Goal: Communication & Community: Answer question/provide support

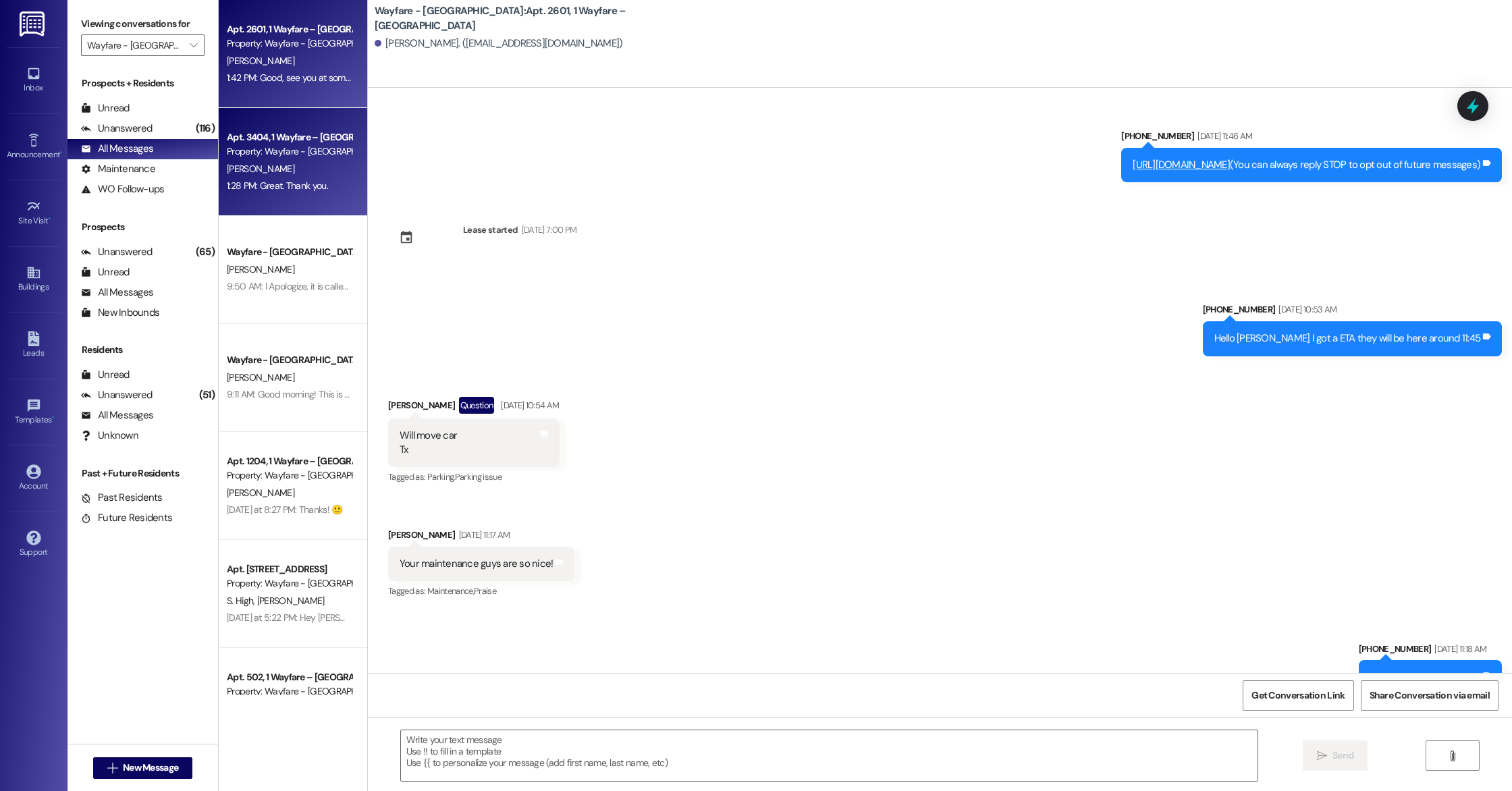
scroll to position [19498, 0]
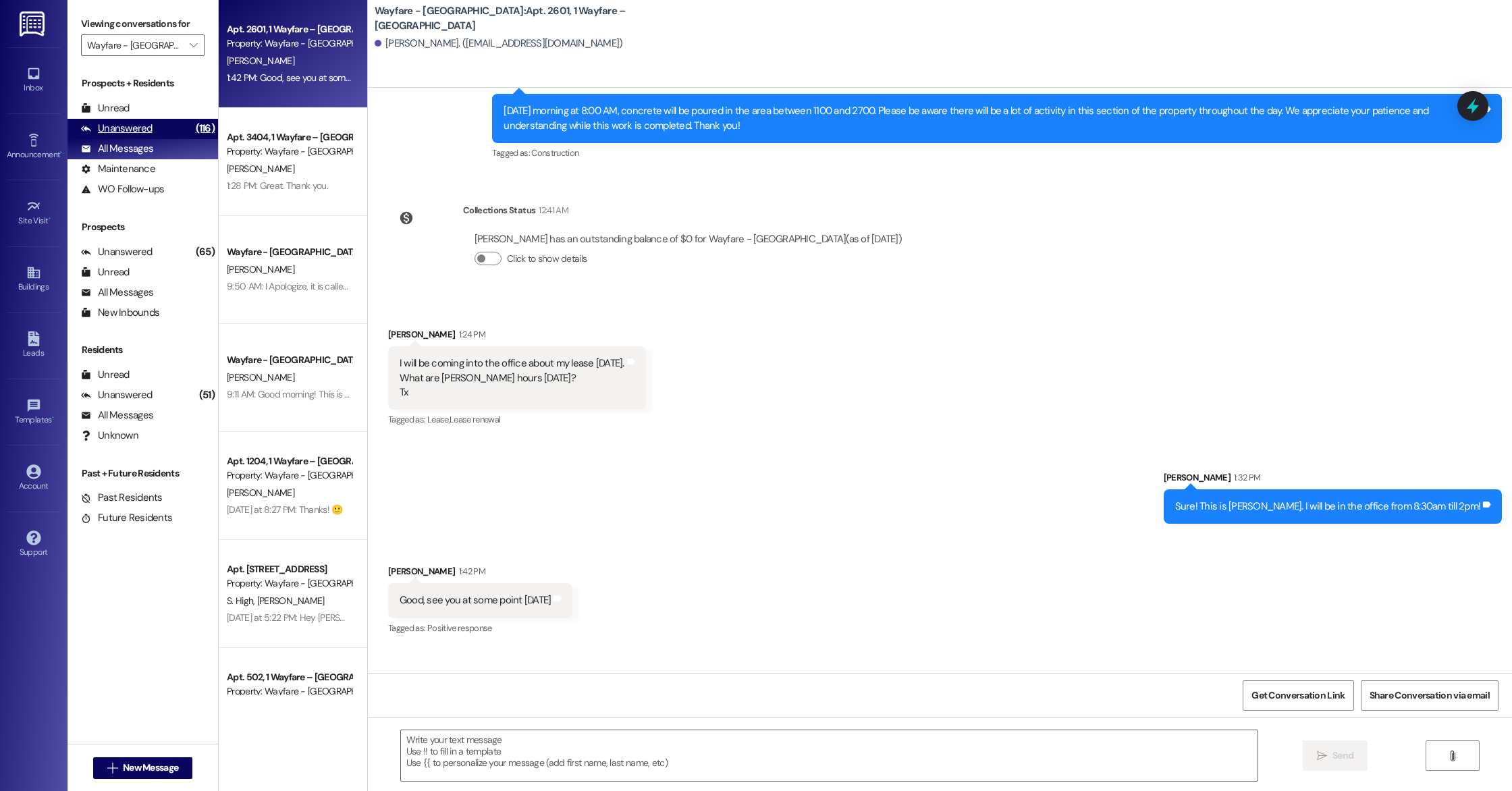
click at [174, 119] on div "Unanswered (116)" at bounding box center [142, 129] width 150 height 20
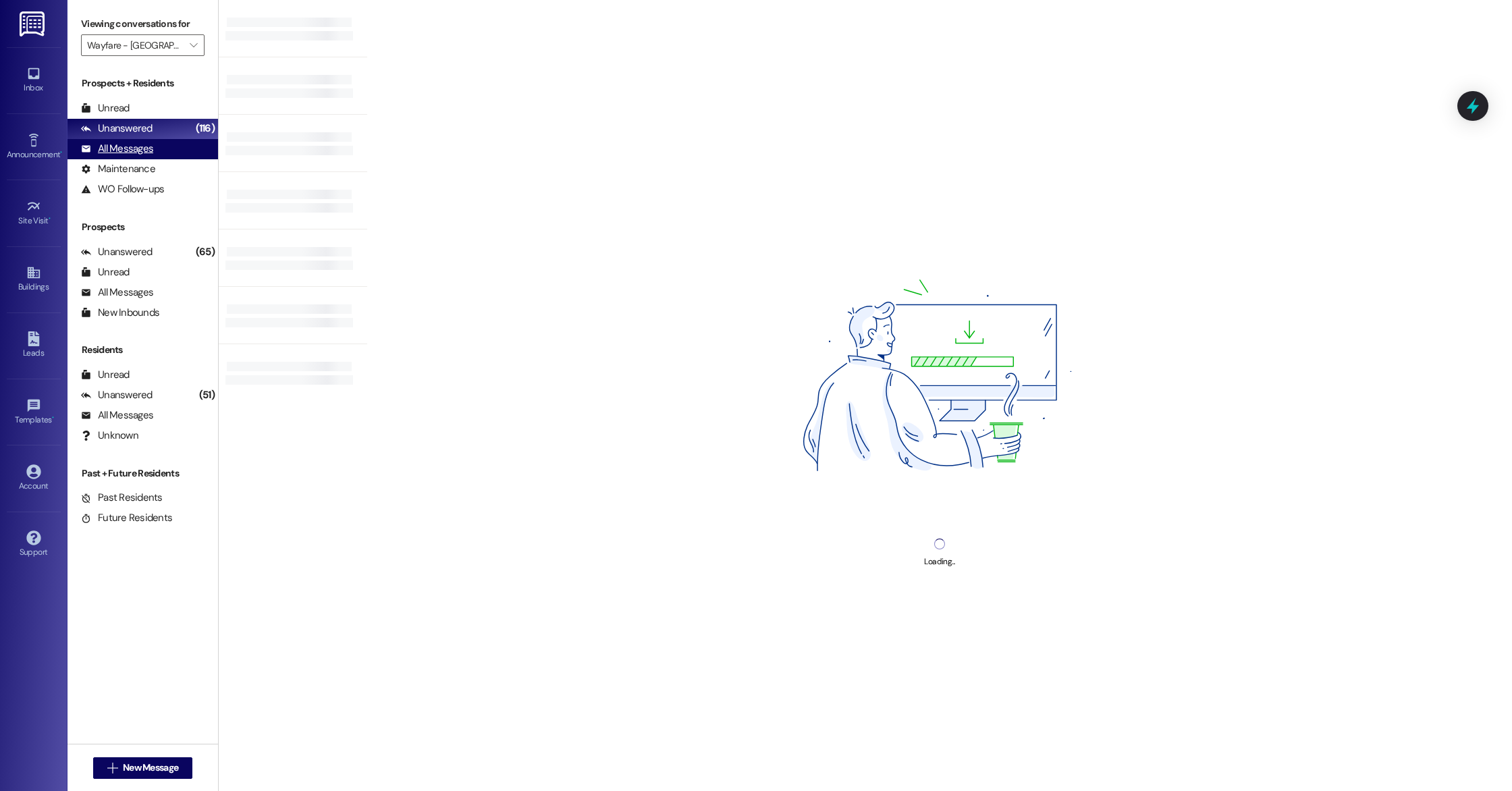
click at [175, 148] on div "All Messages (undefined)" at bounding box center [142, 149] width 150 height 20
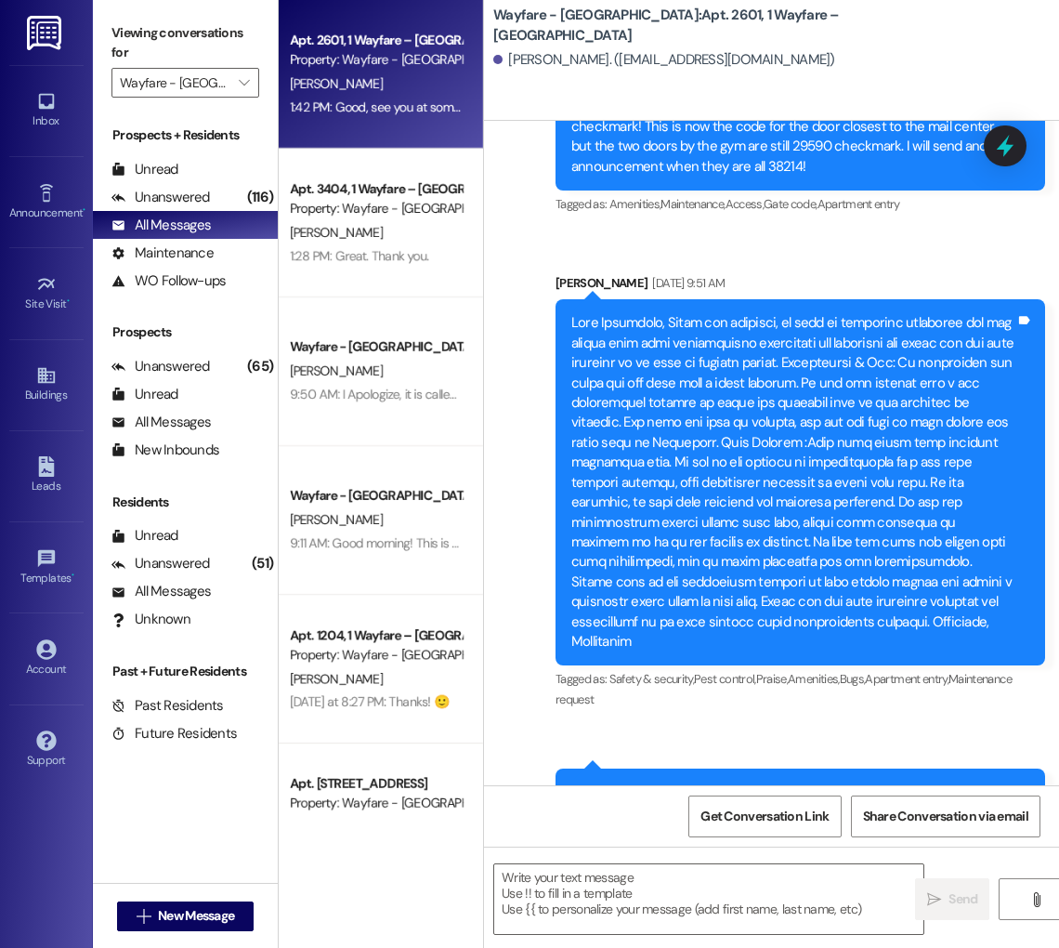
scroll to position [31743, 0]
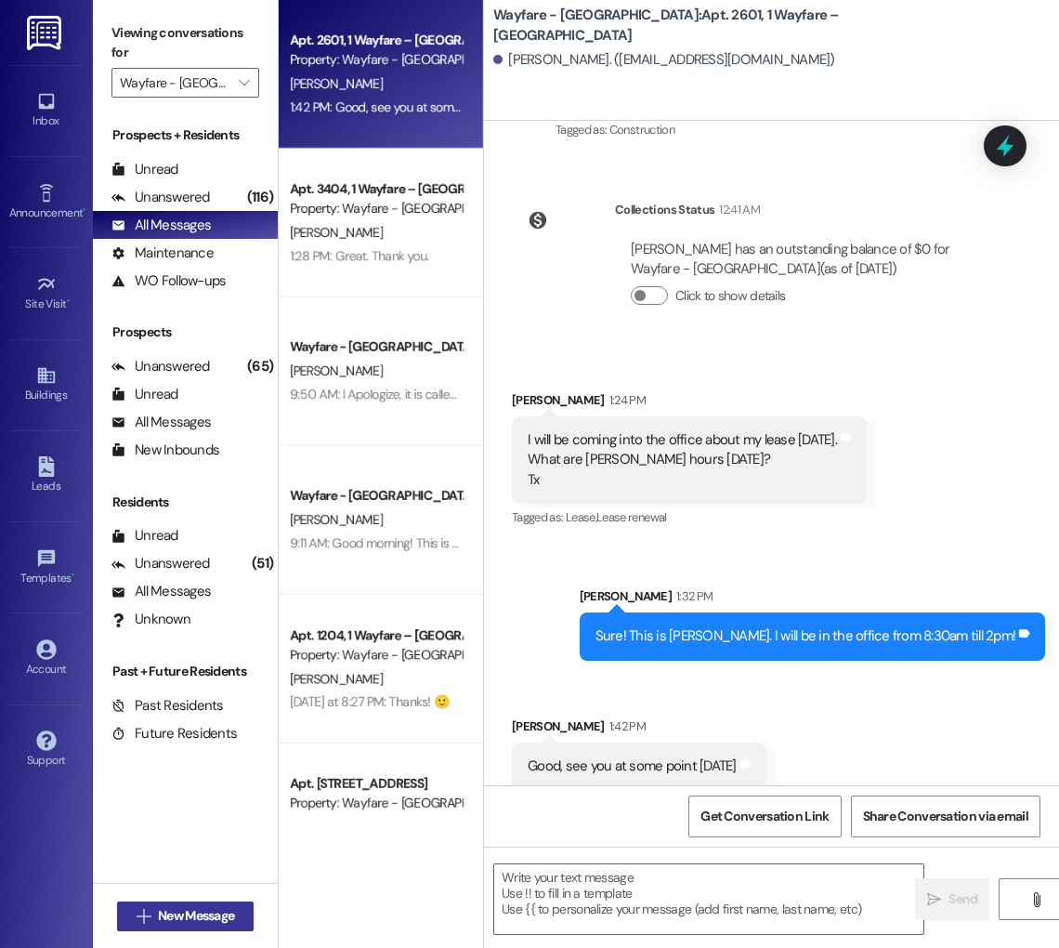
click at [191, 914] on span "New Message" at bounding box center [196, 916] width 76 height 20
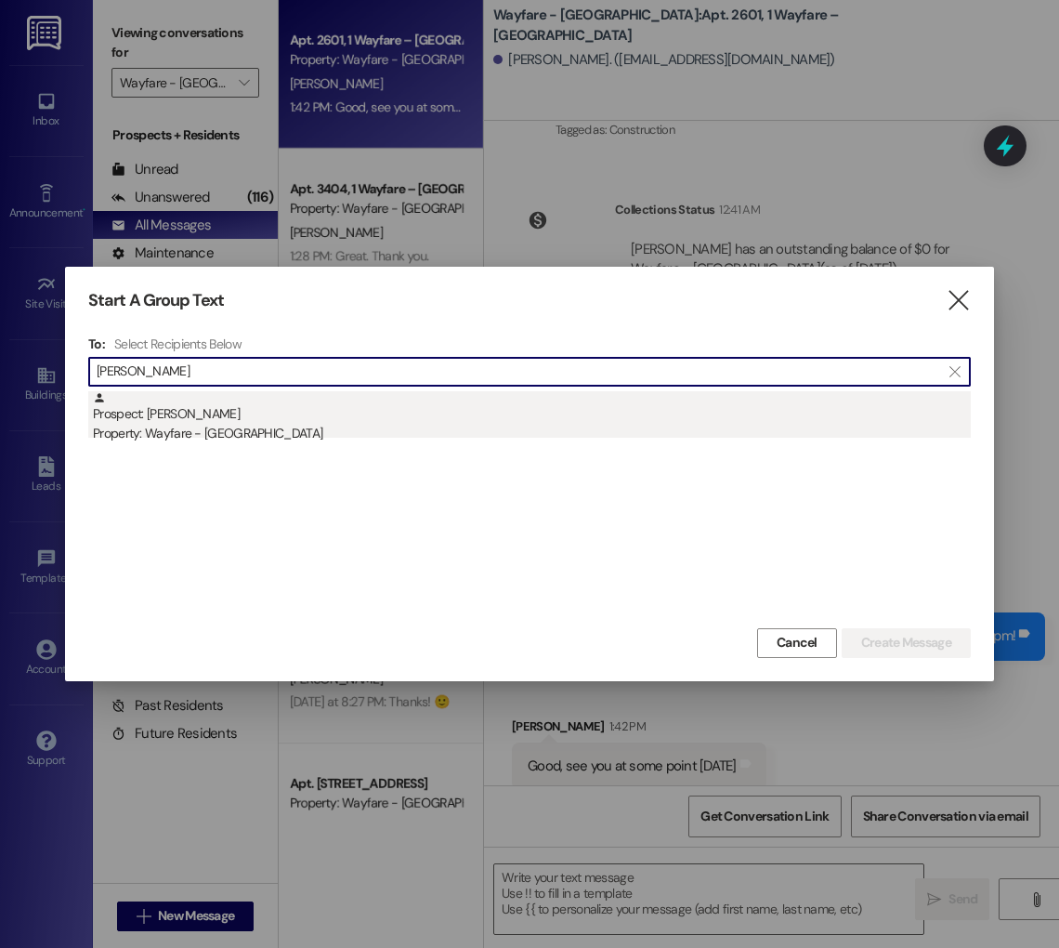
type input "[PERSON_NAME]"
click at [339, 436] on div "Property: Wayfare - [GEOGRAPHIC_DATA]" at bounding box center [532, 434] width 878 height 20
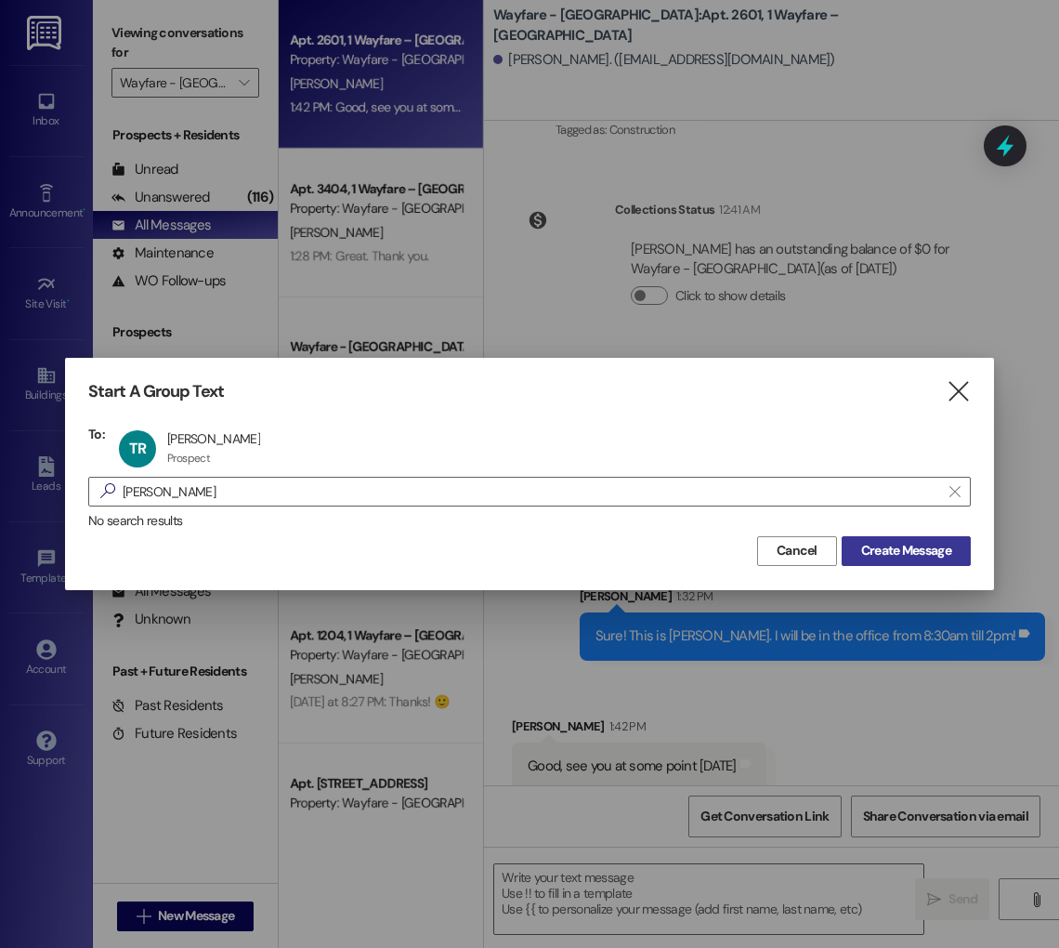
click at [901, 553] on span "Create Message" at bounding box center [906, 551] width 90 height 20
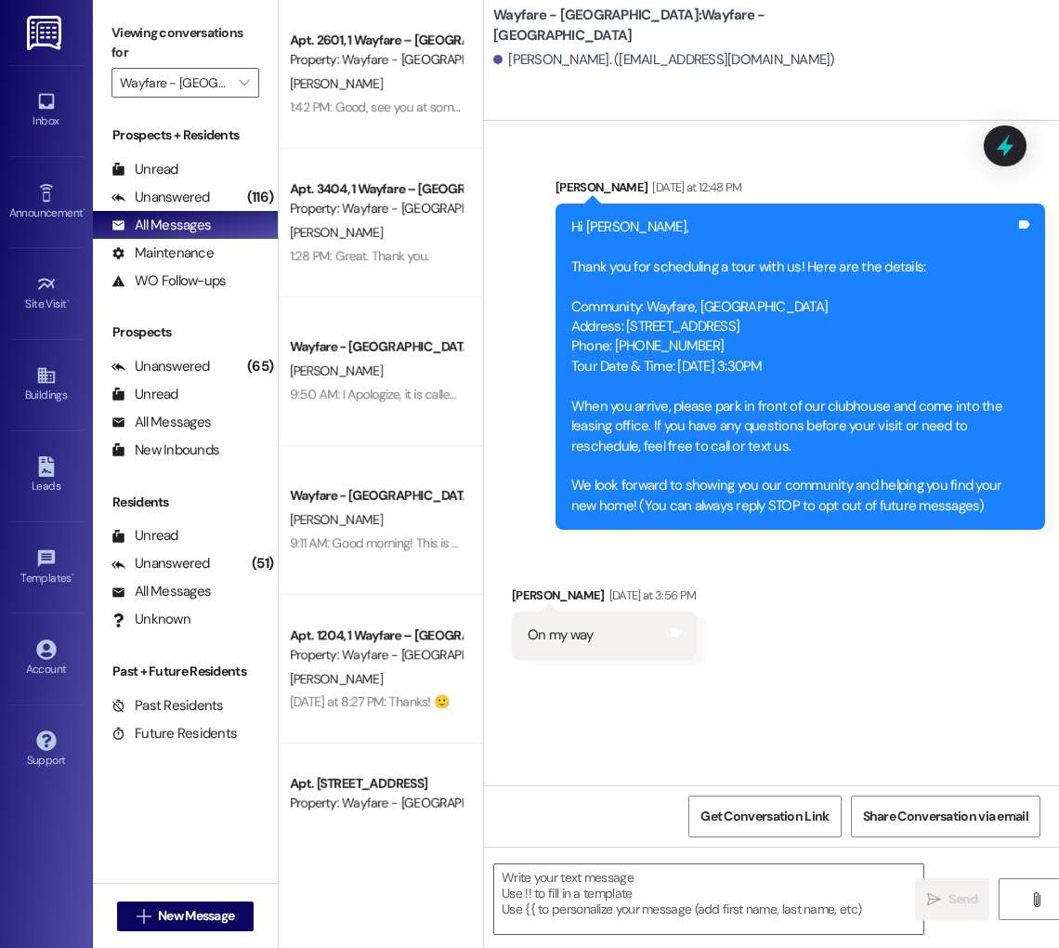
scroll to position [0, 0]
click at [567, 883] on textarea at bounding box center [708, 899] width 429 height 70
paste textarea "Thank you again for touring our community [DATE]—it was a pleasure showing you …"
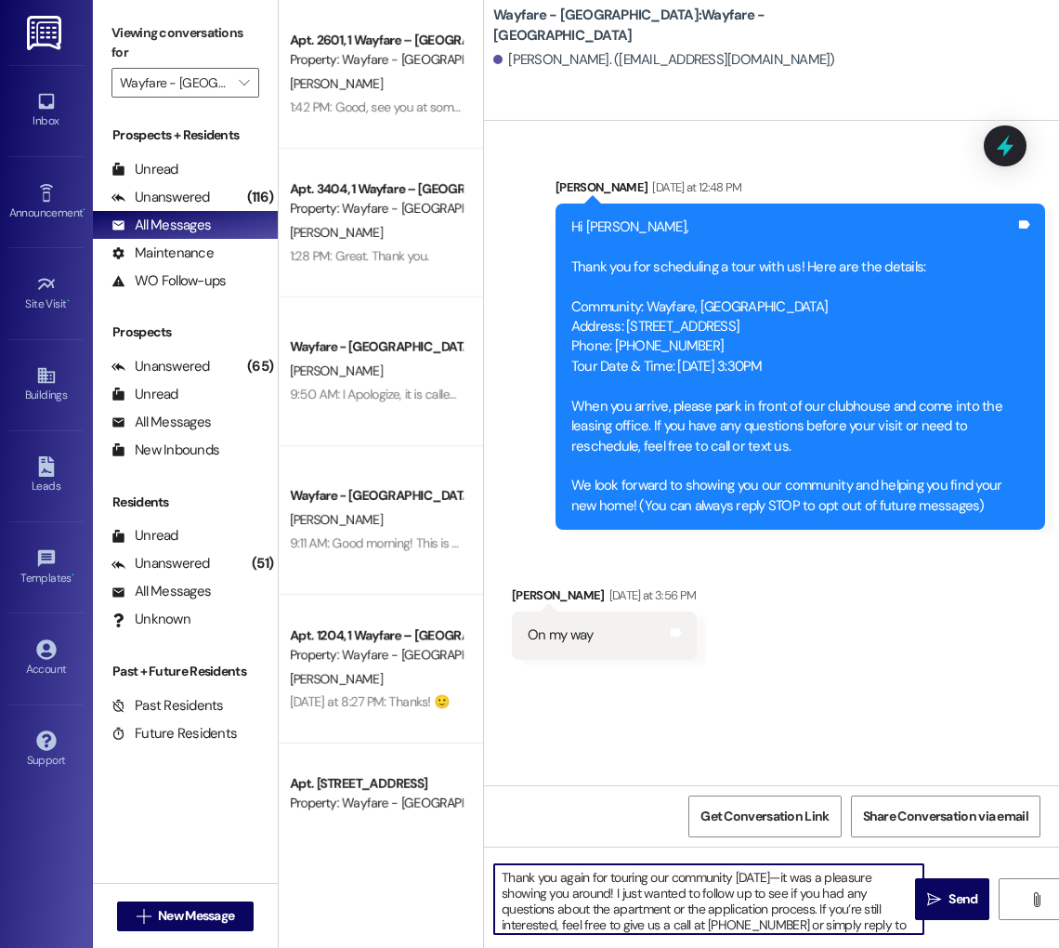
drag, startPoint x: 503, startPoint y: 875, endPoint x: 522, endPoint y: 922, distance: 51.3
click at [503, 875] on textarea "Thank you again for touring our community [DATE]—it was a pleasure showing you …" at bounding box center [708, 899] width 429 height 70
click at [852, 878] on textarea "Hi [PERSON_NAME], Thank you again for touring our community [DATE]—it was a ple…" at bounding box center [708, 899] width 429 height 70
click at [621, 900] on textarea "Hi [PERSON_NAME], Thank you again for touring our community [DATE], it was a pl…" at bounding box center [708, 899] width 429 height 70
type textarea "Hi [PERSON_NAME], Thank you again for touring our community [DATE], it was a pl…"
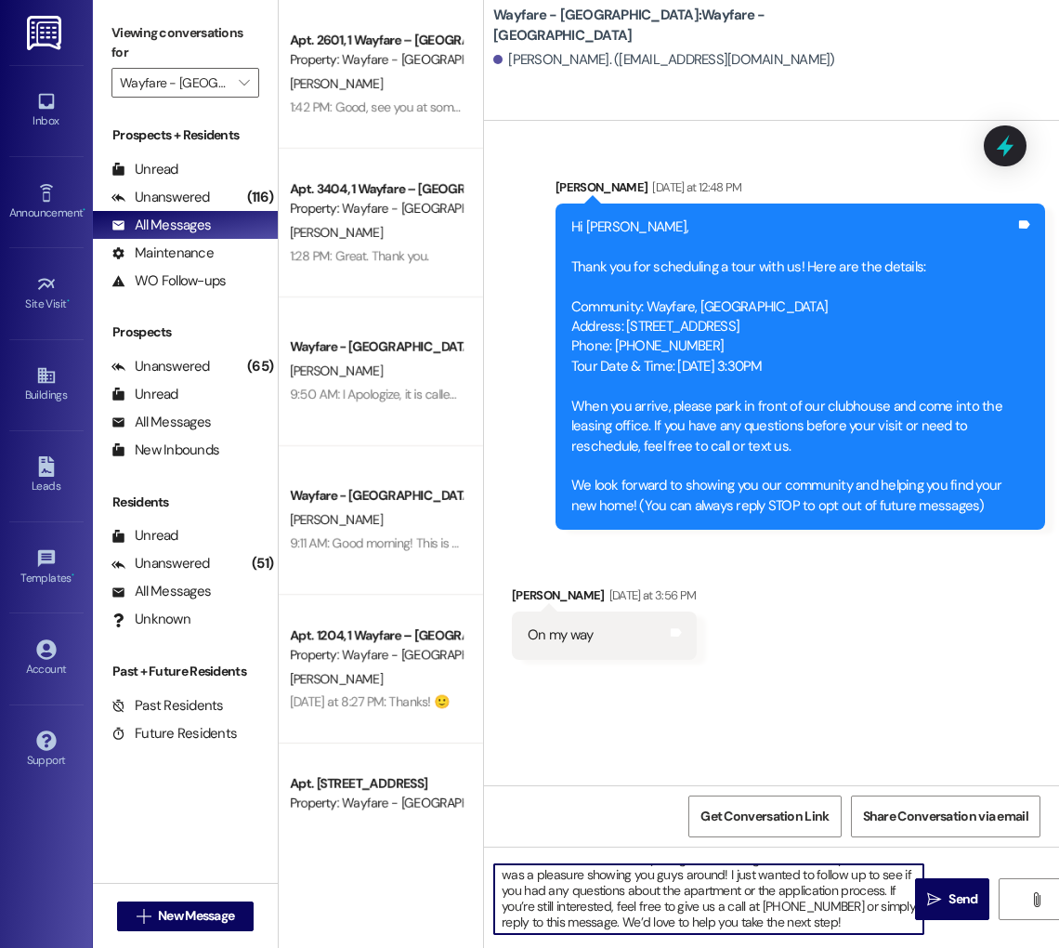
scroll to position [20, 0]
click at [818, 926] on textarea "Hi [PERSON_NAME], Thank you again for touring our community [DATE], it was a pl…" at bounding box center [708, 899] width 429 height 70
drag, startPoint x: 830, startPoint y: 915, endPoint x: 436, endPoint y: 838, distance: 401.5
click at [436, 838] on div "Apt. [GEOGRAPHIC_DATA] – [GEOGRAPHIC_DATA] Property: Wayfare - [GEOGRAPHIC_DATA…" at bounding box center [669, 474] width 781 height 948
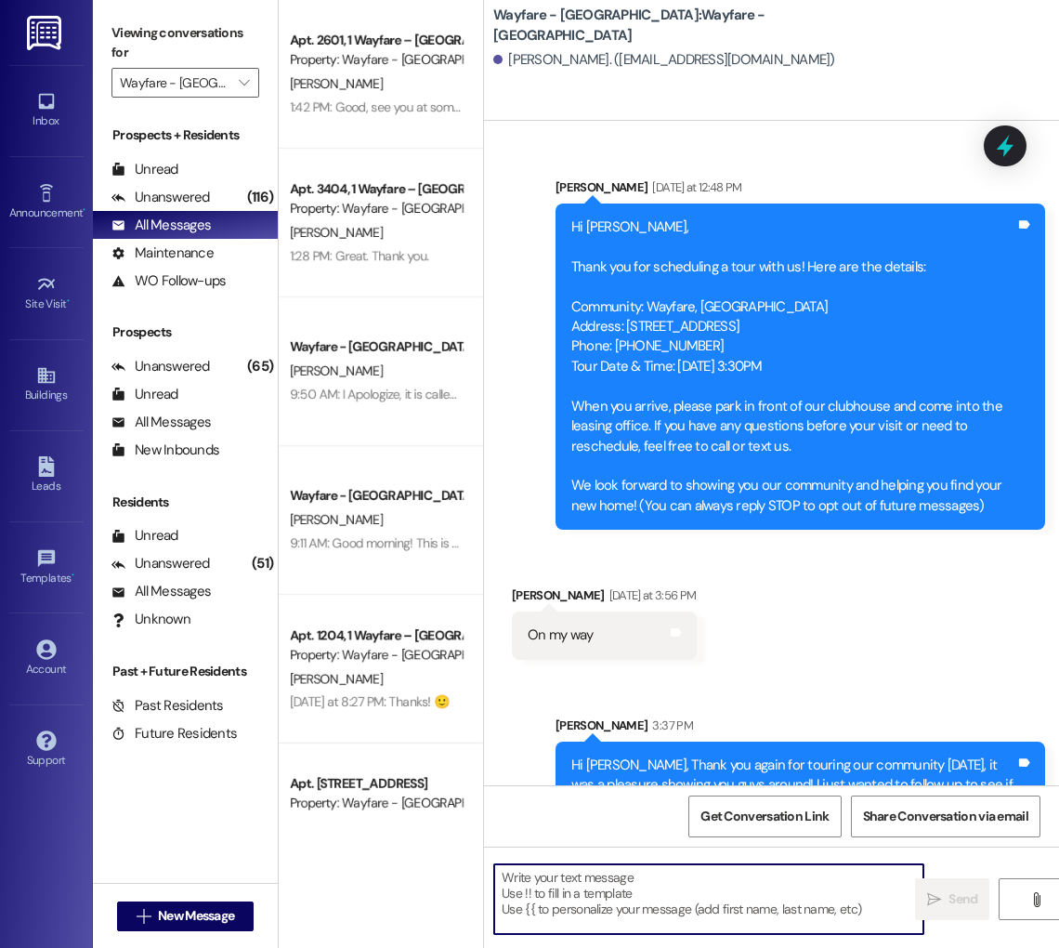
scroll to position [99, 0]
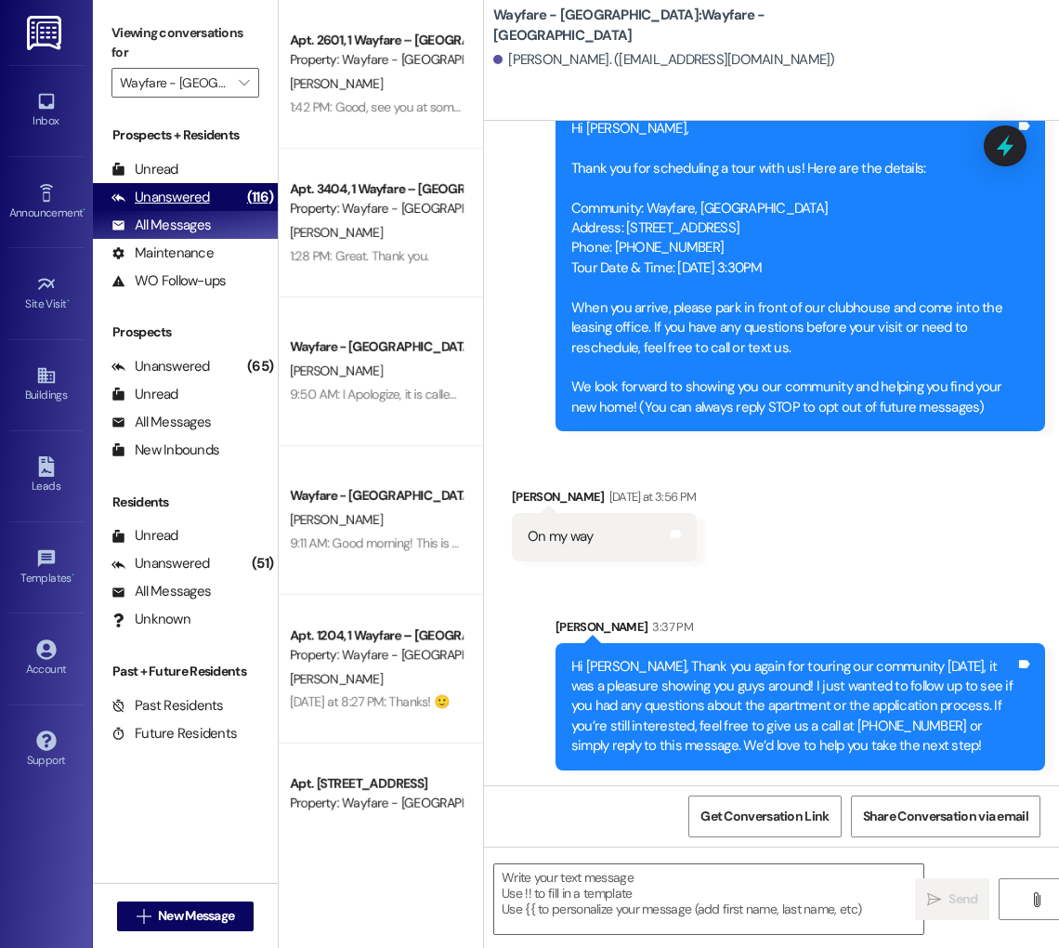
click at [252, 199] on div "(116)" at bounding box center [260, 197] width 35 height 29
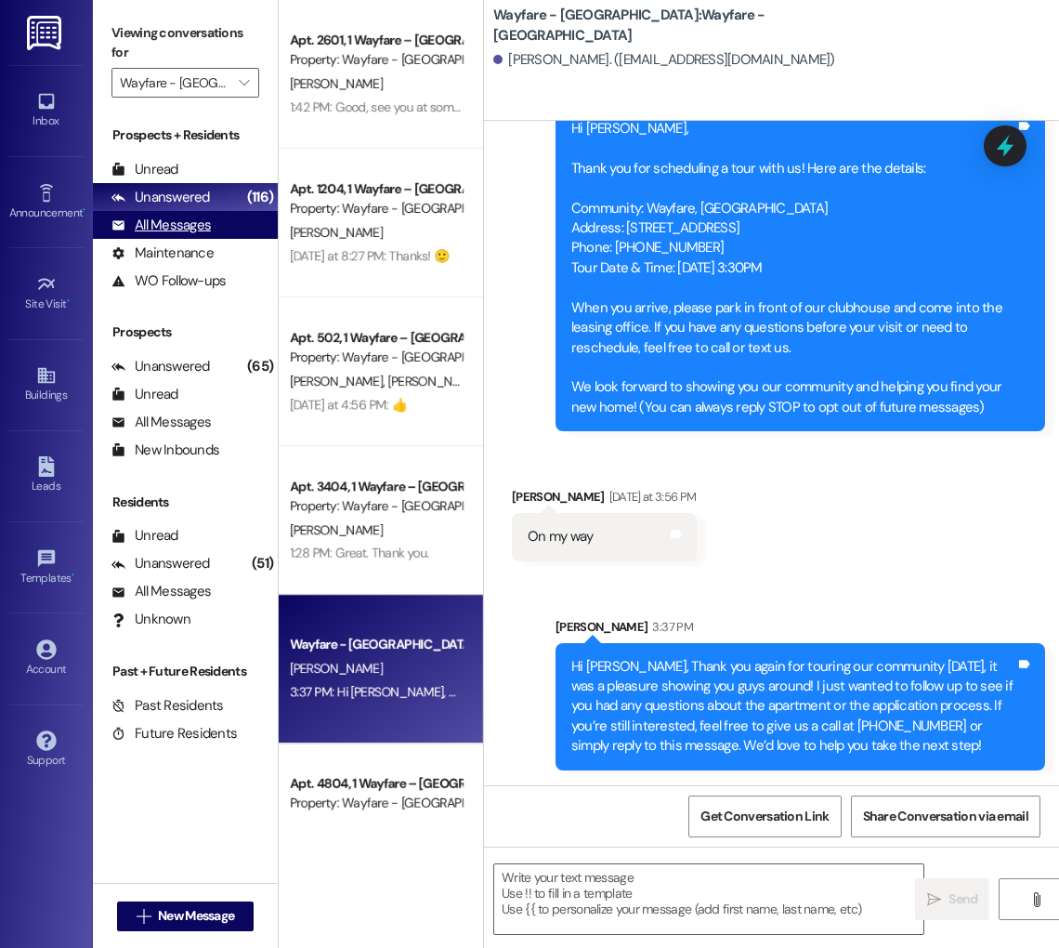
click at [252, 217] on div "All Messages (undefined)" at bounding box center [185, 225] width 185 height 28
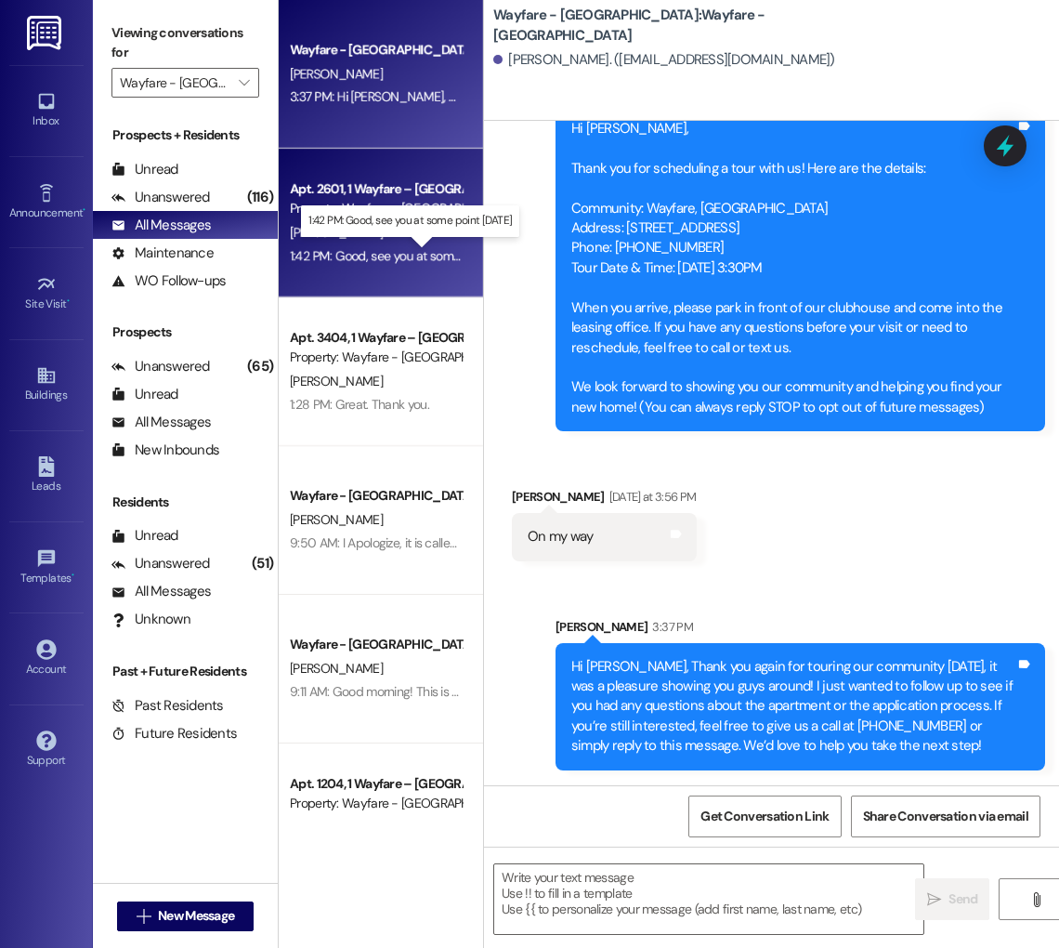
click at [349, 256] on div "1:42 PM: Good, see you at some point [DATE] 1:42 PM: Good, see you at some poin…" at bounding box center [409, 255] width 238 height 17
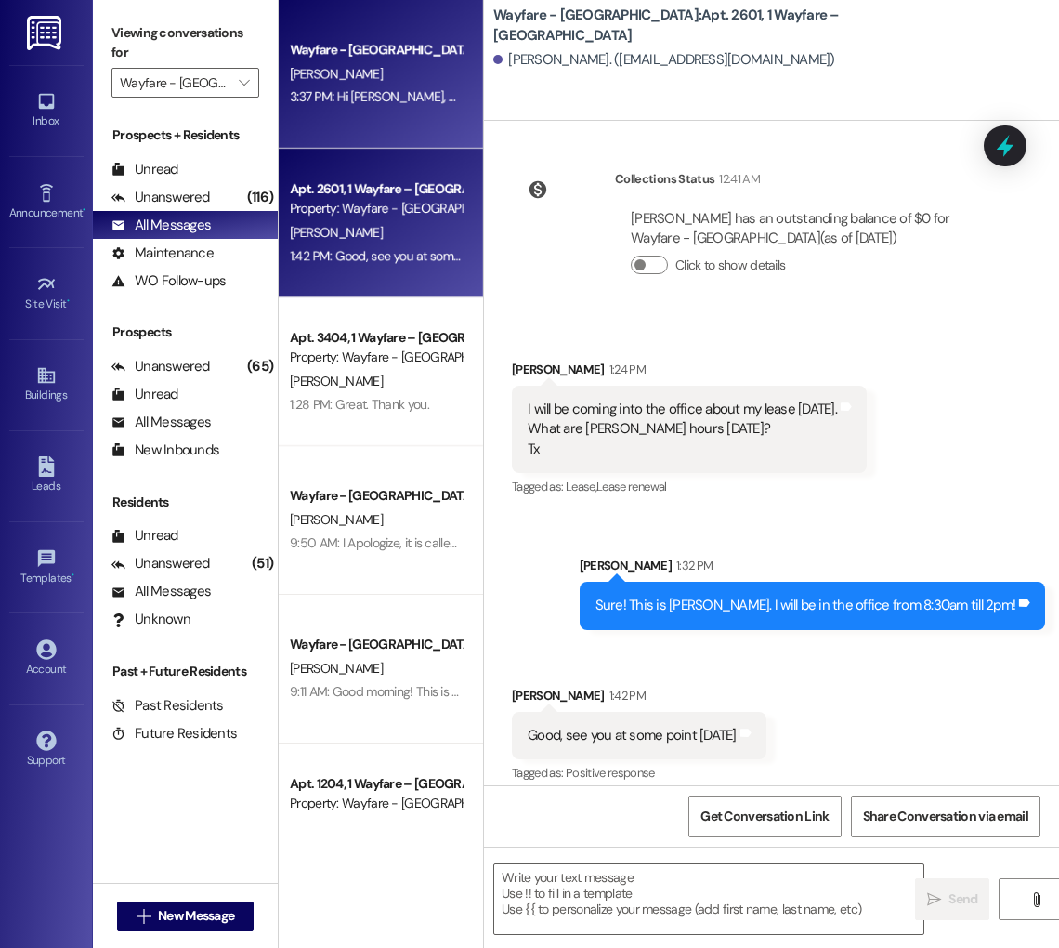
click at [346, 86] on div "3:37 PM: Hi [PERSON_NAME], Thank you again for touring our community [DATE], it…" at bounding box center [376, 96] width 176 height 23
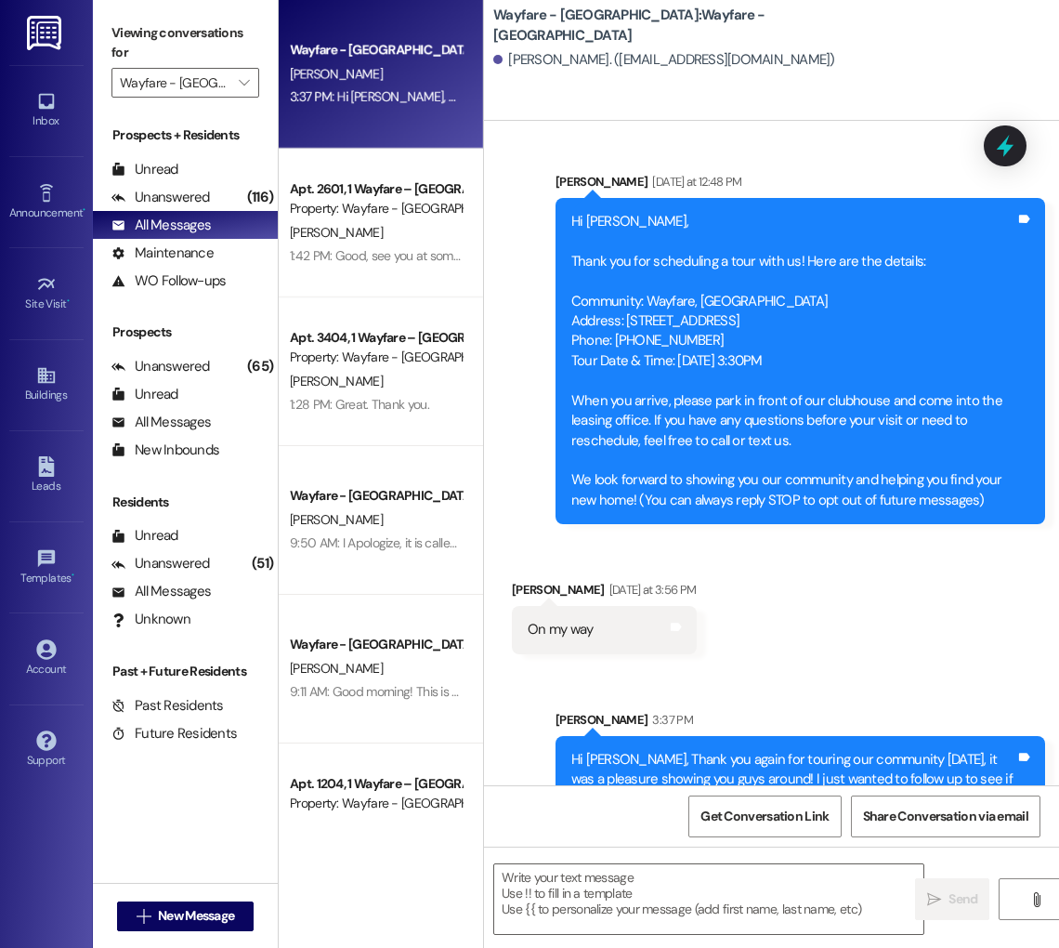
scroll to position [0, 0]
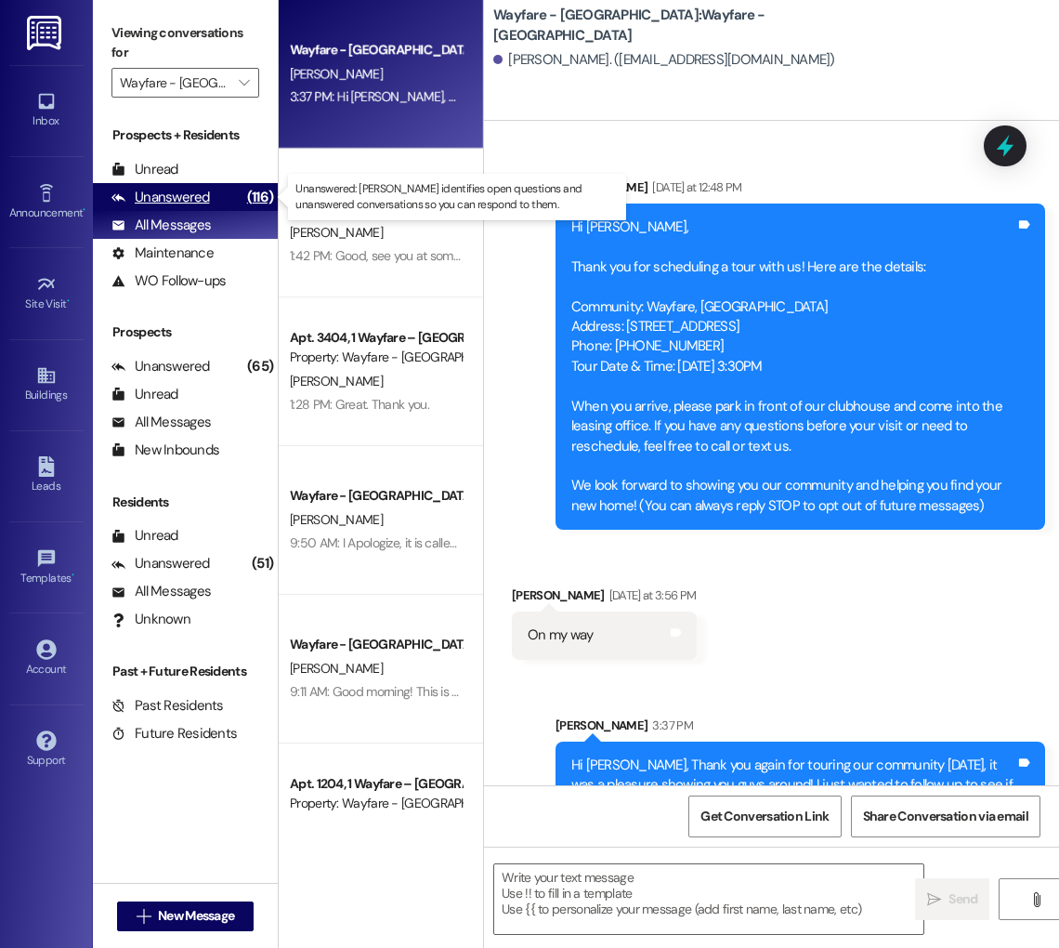
click at [239, 199] on div "Unanswered (116)" at bounding box center [185, 197] width 185 height 28
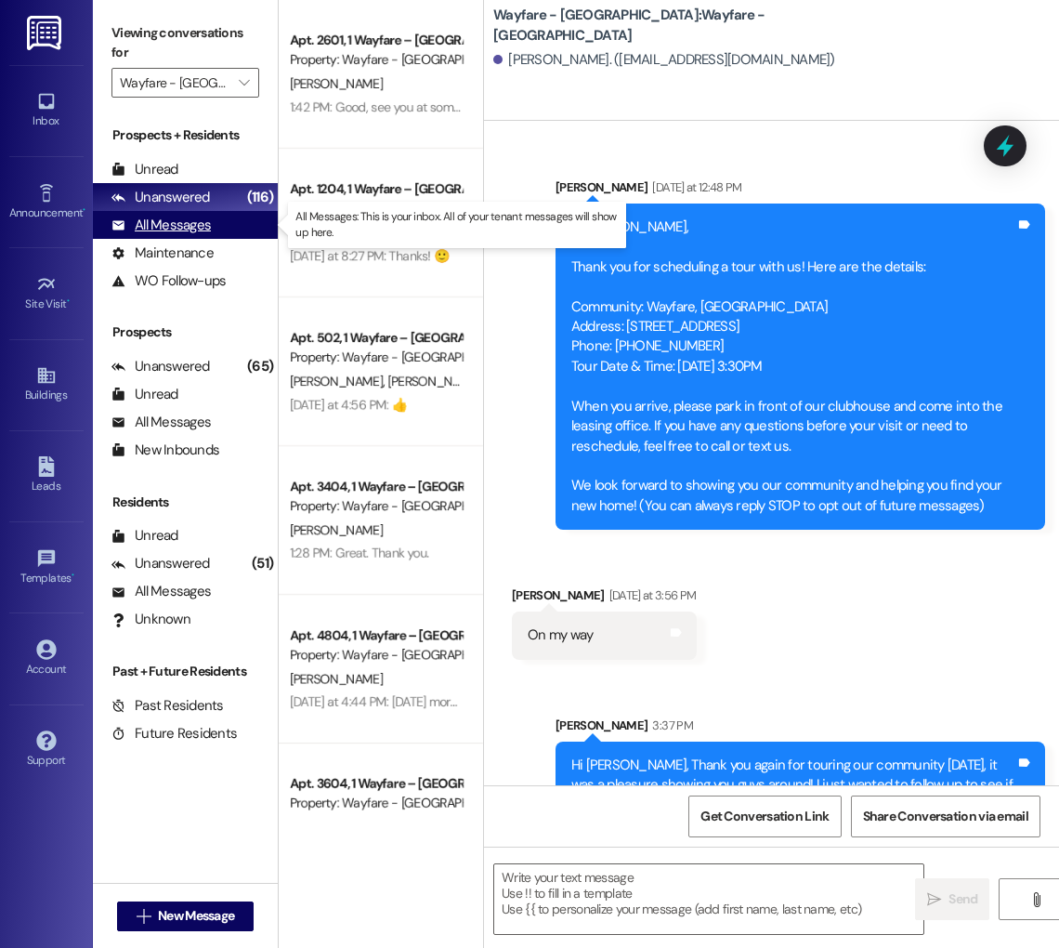
click at [227, 232] on div "All Messages (undefined)" at bounding box center [185, 225] width 185 height 28
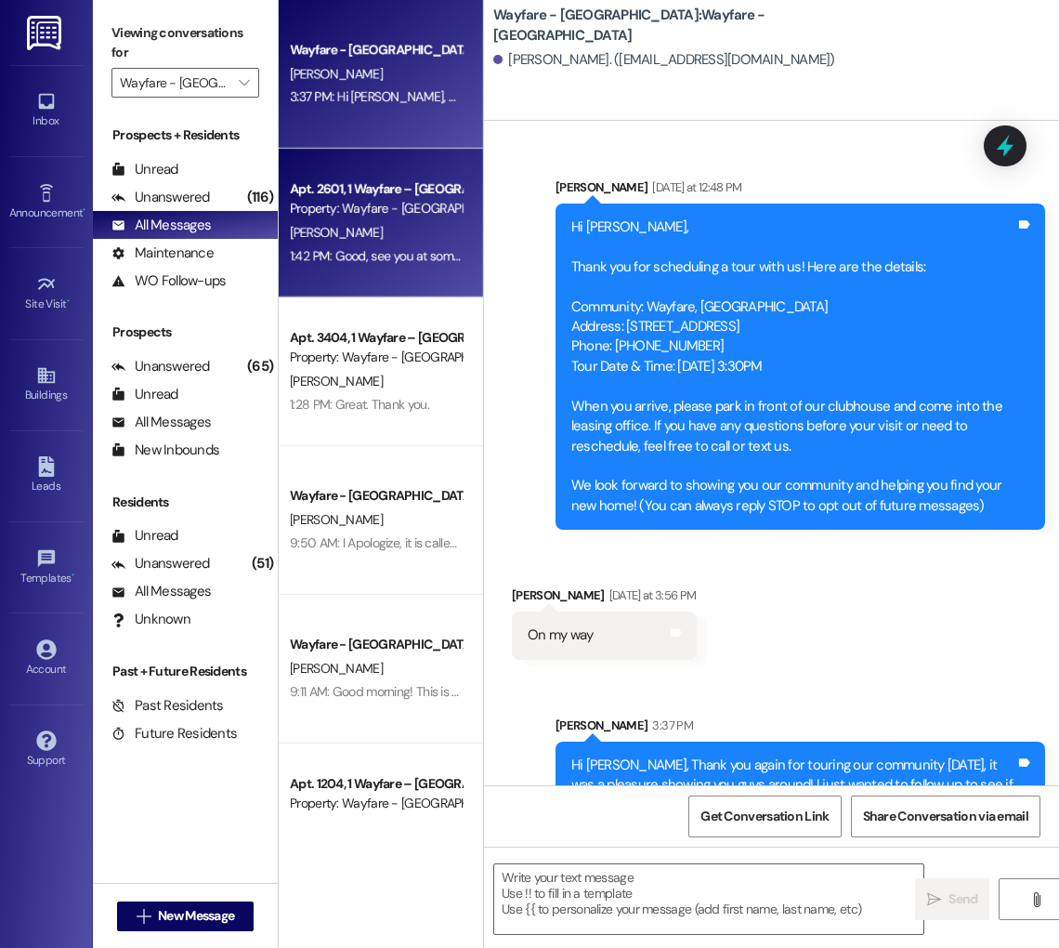
click at [324, 213] on div "Property: Wayfare - [GEOGRAPHIC_DATA]" at bounding box center [376, 209] width 172 height 20
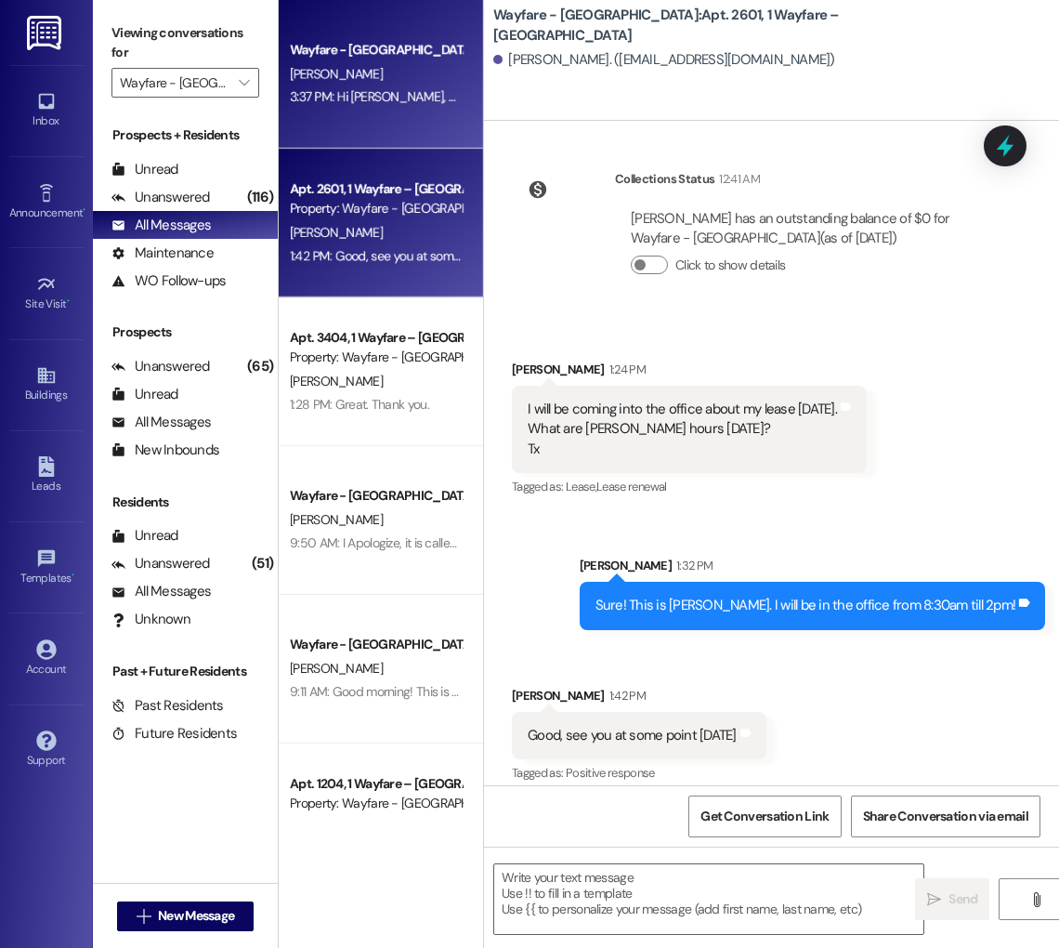
click at [328, 72] on span "[PERSON_NAME]" at bounding box center [336, 73] width 93 height 17
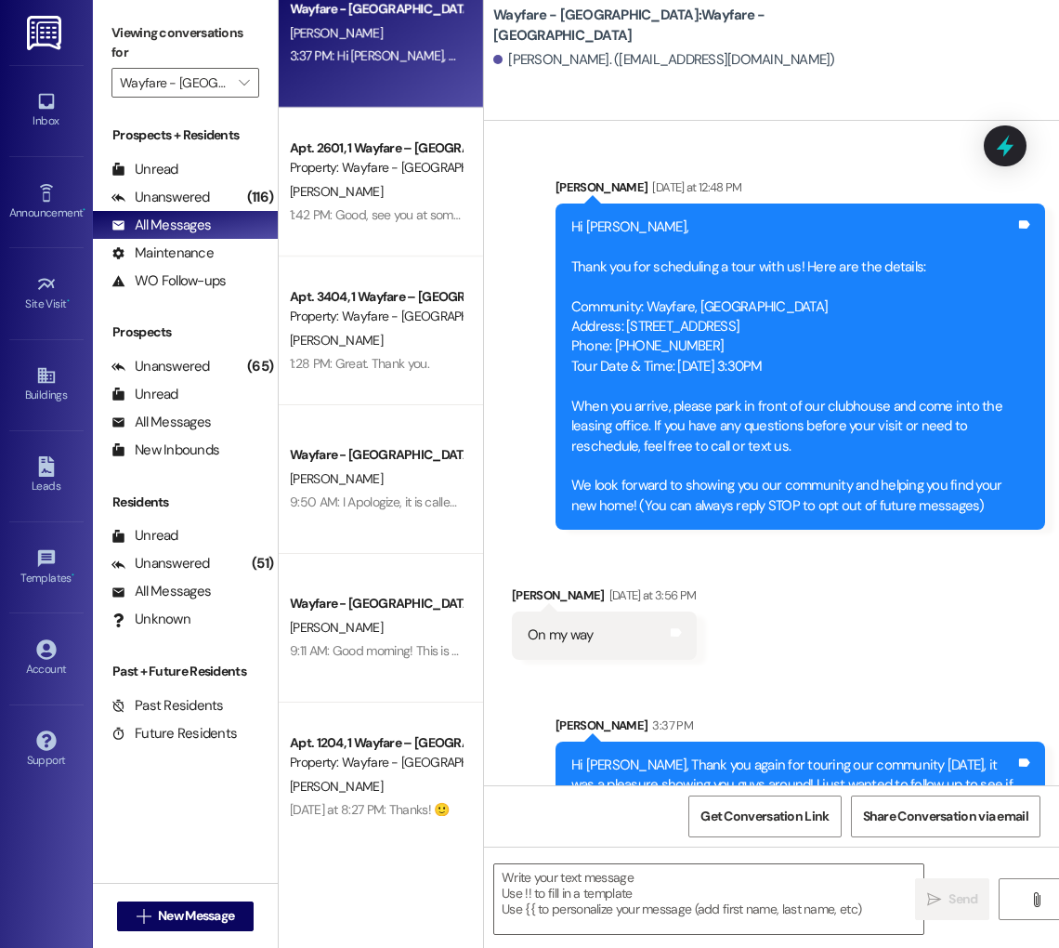
scroll to position [125, 0]
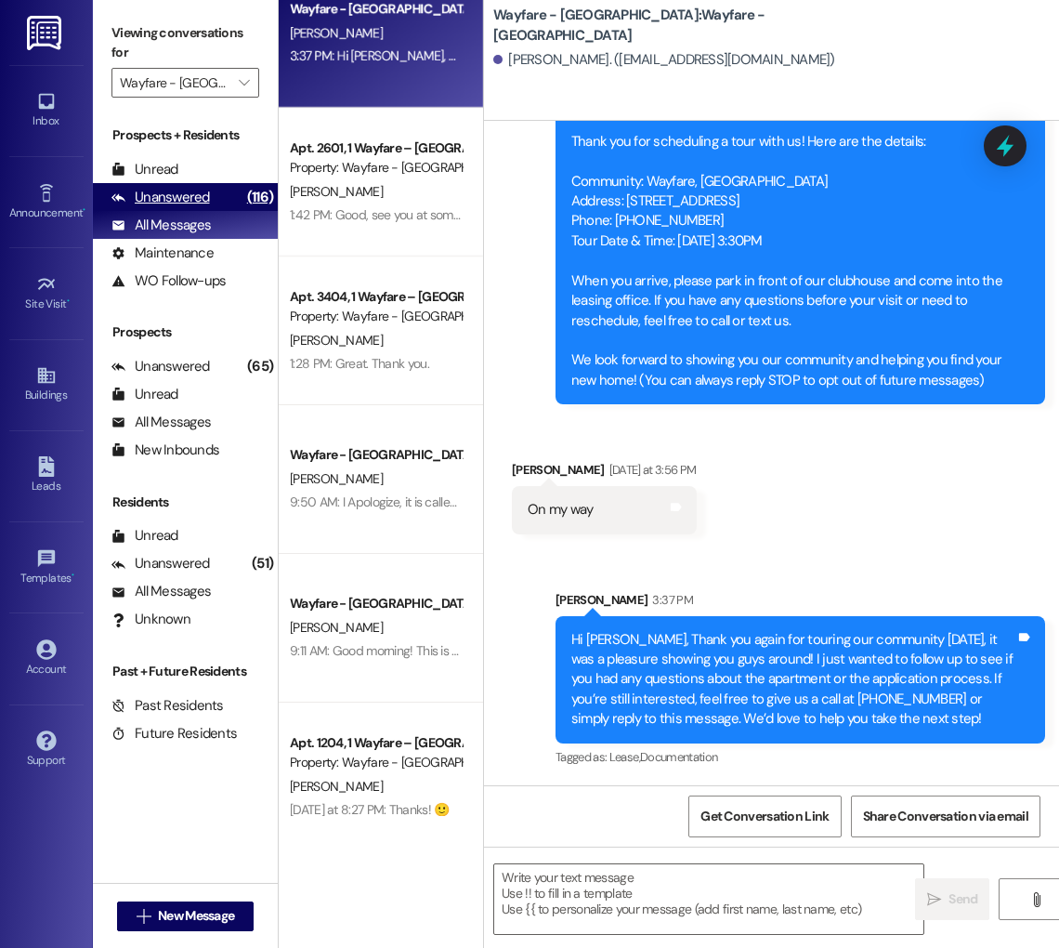
click at [191, 203] on div "Unanswered" at bounding box center [161, 198] width 99 height 20
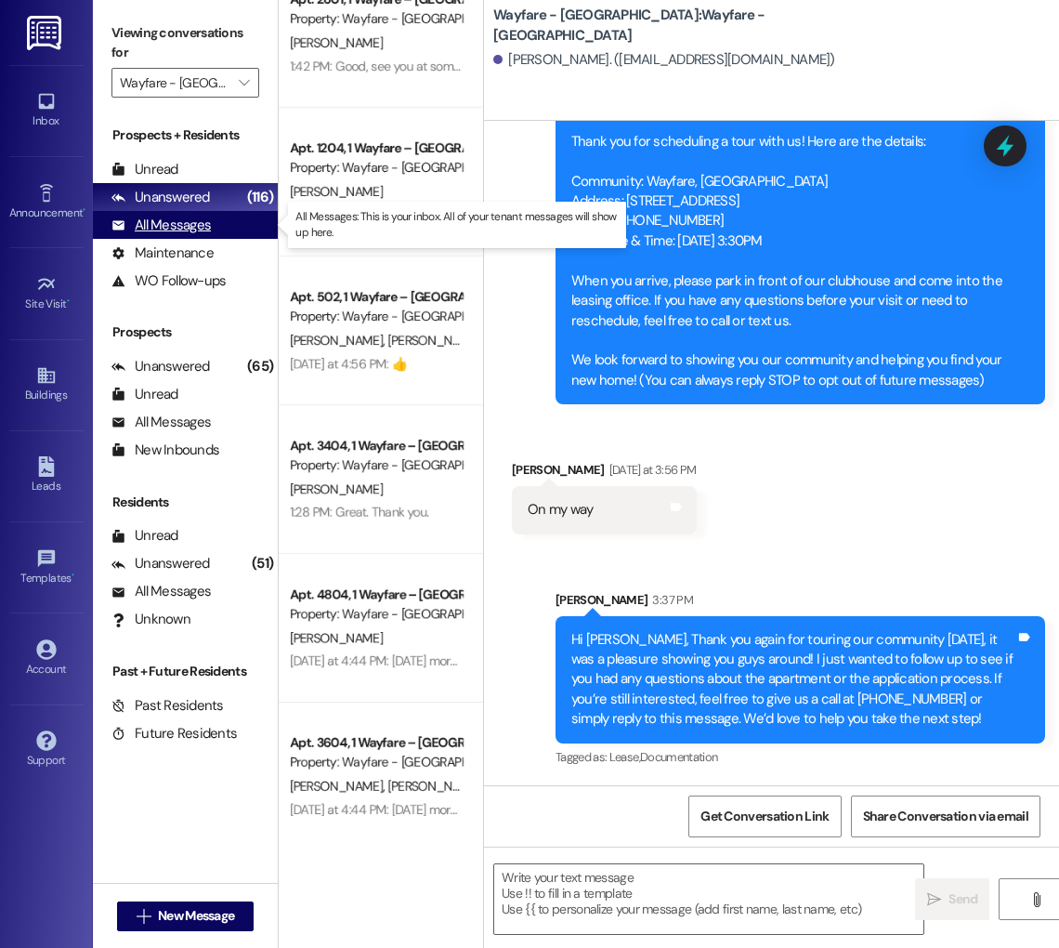
click at [192, 218] on div "All Messages" at bounding box center [161, 226] width 99 height 20
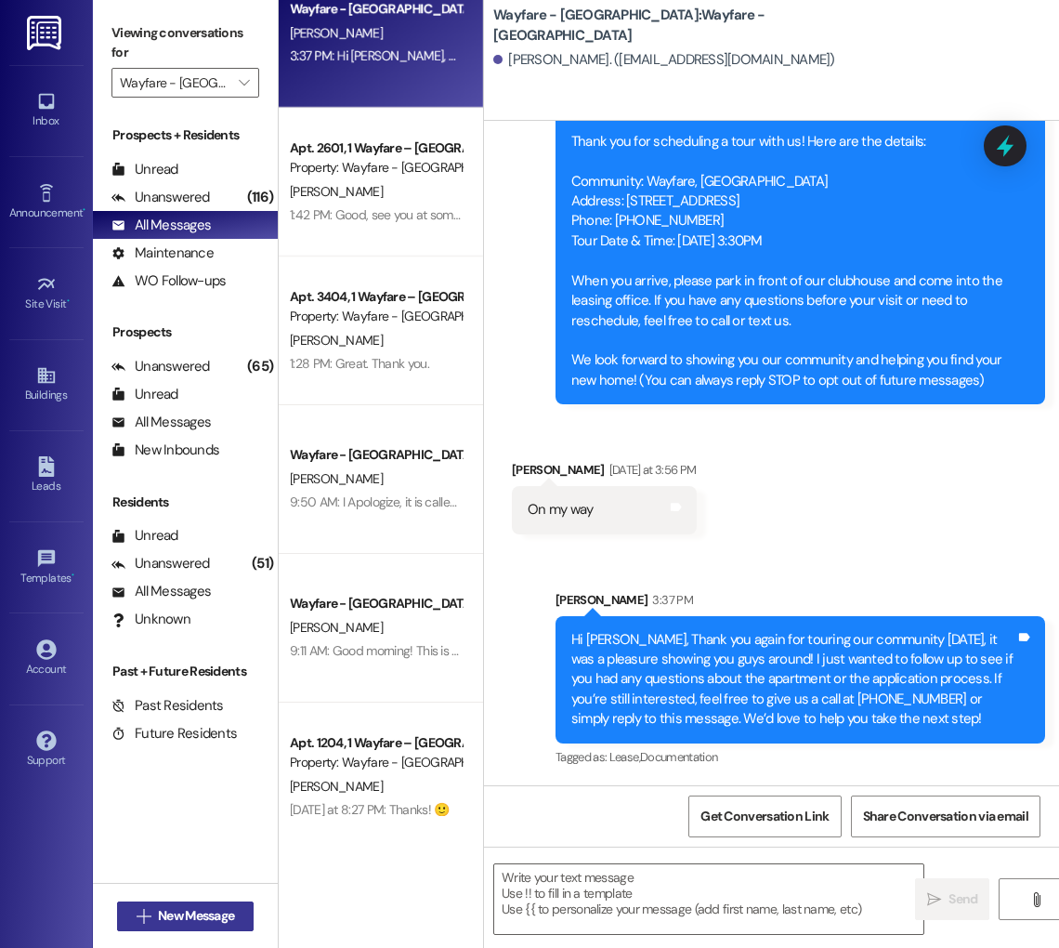
click at [215, 908] on span "New Message" at bounding box center [196, 916] width 76 height 20
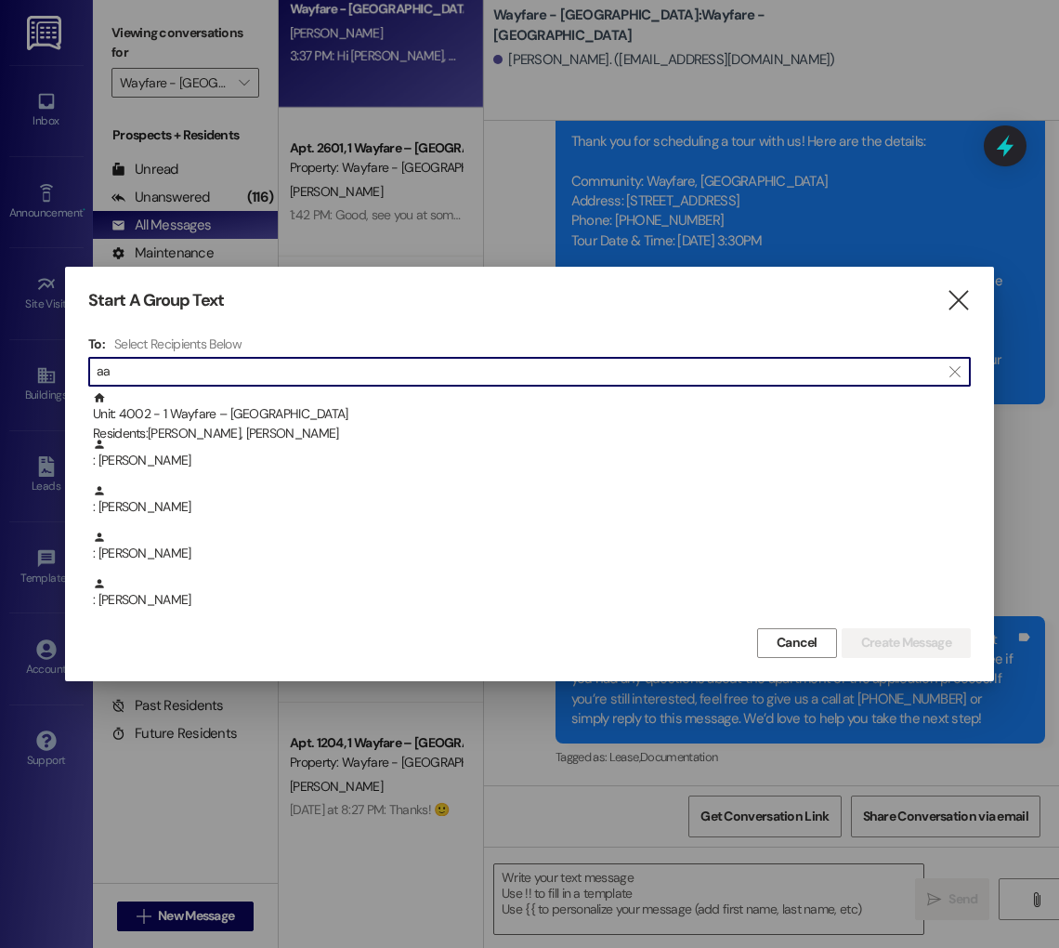
type input "a"
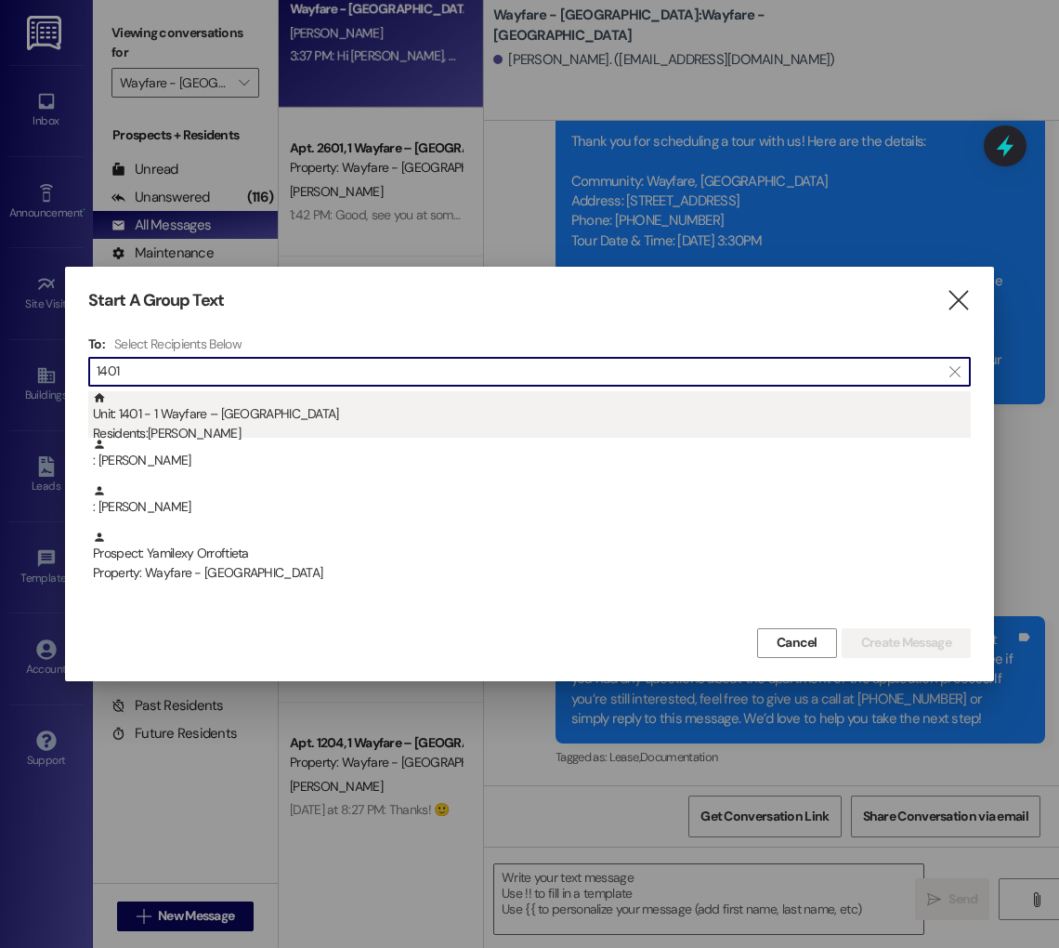
type input "1401"
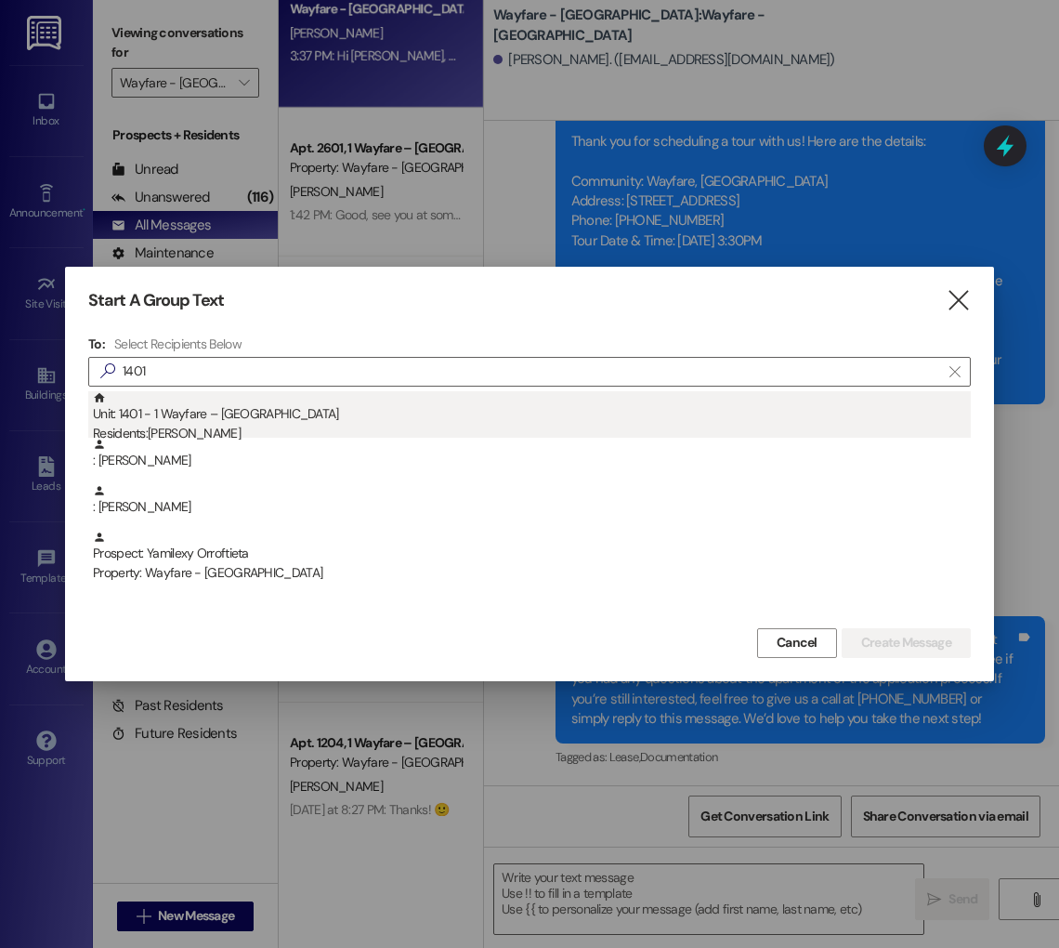
click at [214, 427] on div "Residents: [PERSON_NAME]" at bounding box center [532, 434] width 878 height 20
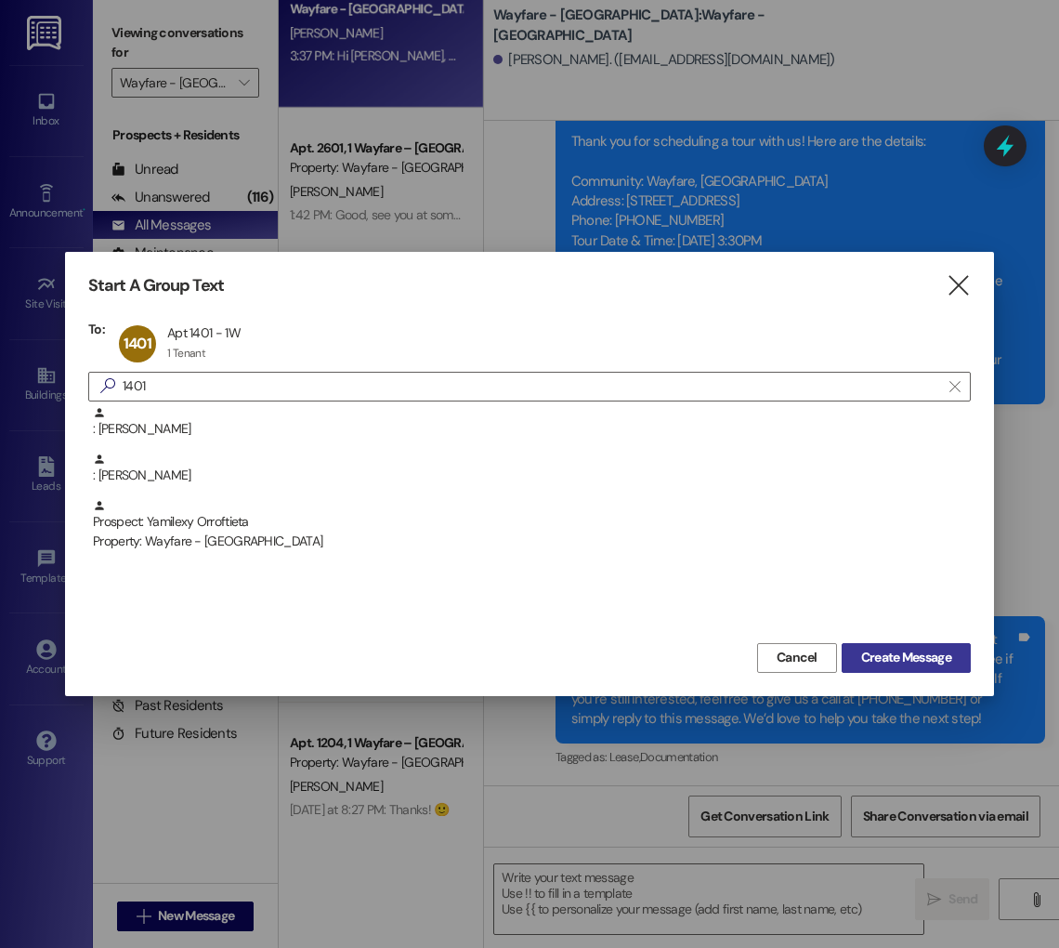
click at [935, 653] on span "Create Message" at bounding box center [906, 658] width 90 height 20
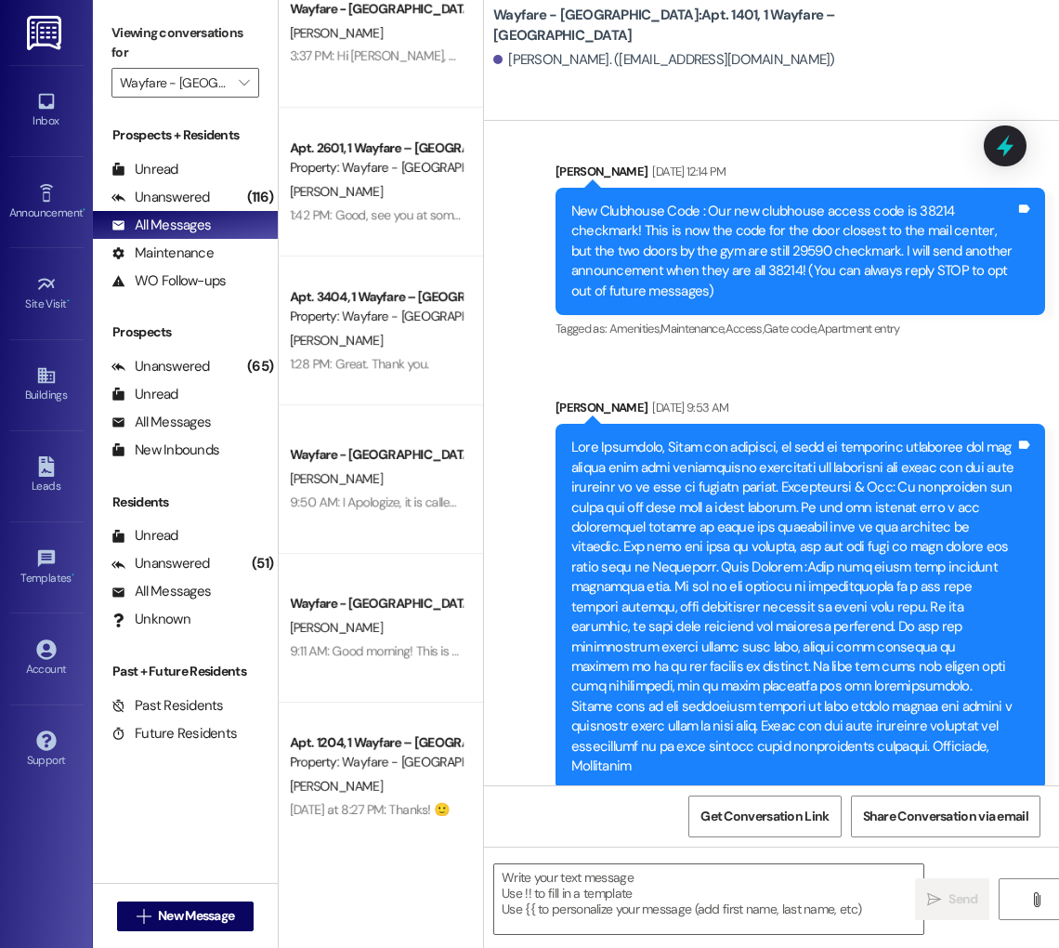
scroll to position [0, 0]
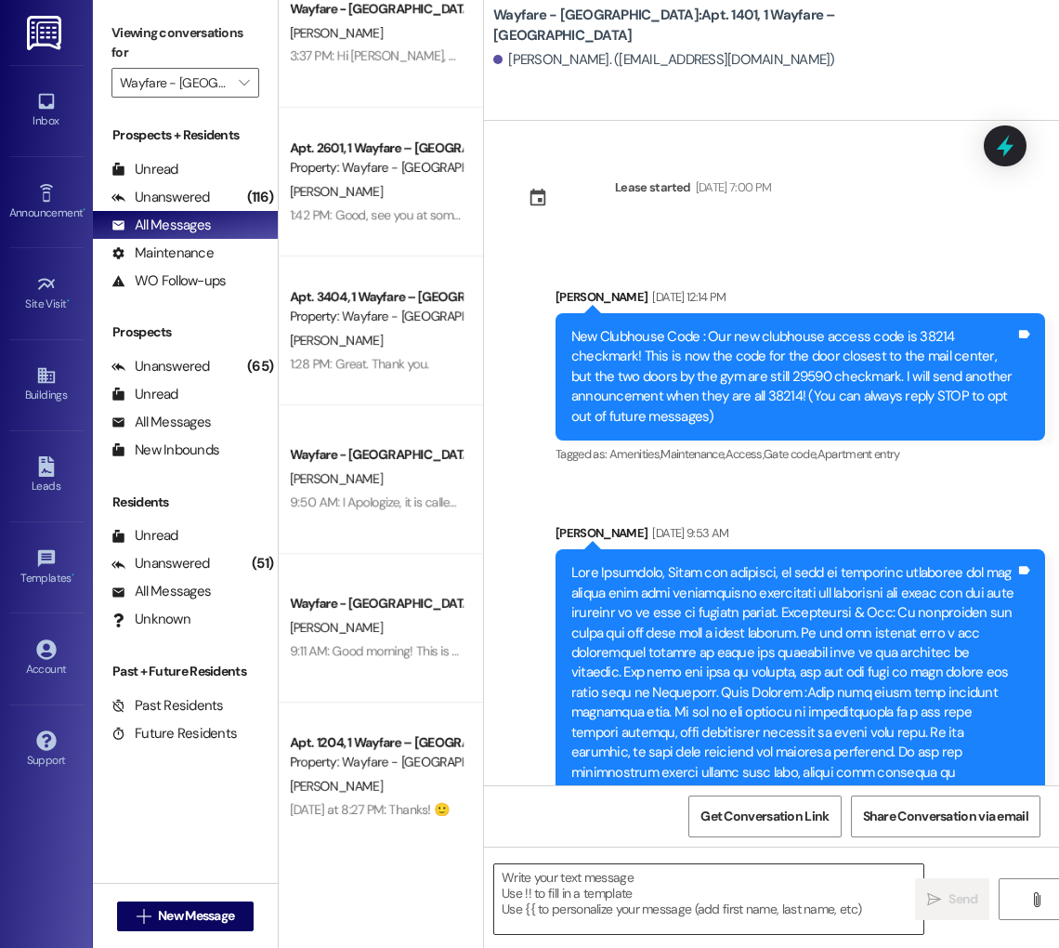
click at [630, 912] on textarea at bounding box center [708, 899] width 429 height 70
paste textarea "Hi [Resident’s Name], I wanted to let you know that I’ve submitted a ticket reg…"
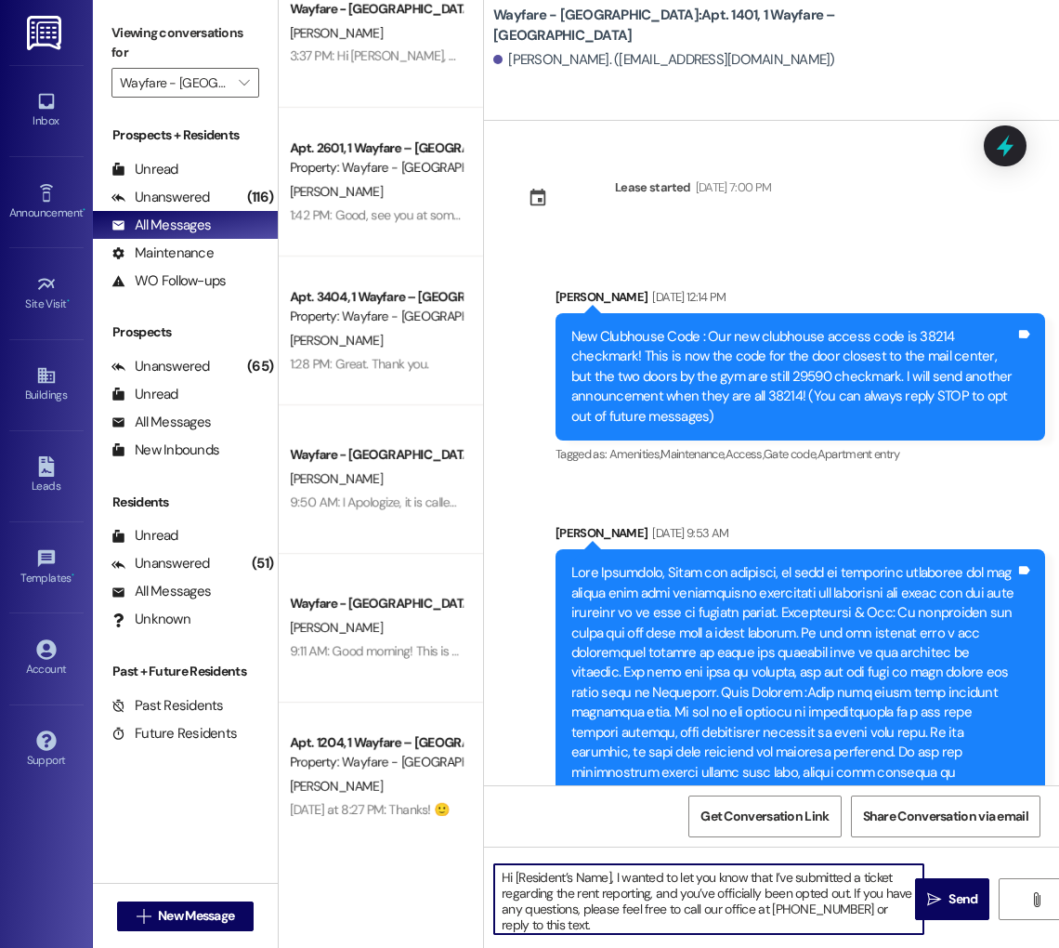
drag, startPoint x: 608, startPoint y: 875, endPoint x: 520, endPoint y: 878, distance: 87.4
click at [520, 878] on textarea "Hi [Resident’s Name], I wanted to let you know that I’ve submitted a ticket reg…" at bounding box center [708, 899] width 429 height 70
click at [575, 923] on textarea "Hi [PERSON_NAME], I wanted to let you know that I’ve submitted a ticket regardi…" at bounding box center [708, 899] width 429 height 70
click at [661, 891] on textarea "Hi [PERSON_NAME], I wanted to let you know that I’ve submitted a ticket regardi…" at bounding box center [708, 899] width 429 height 70
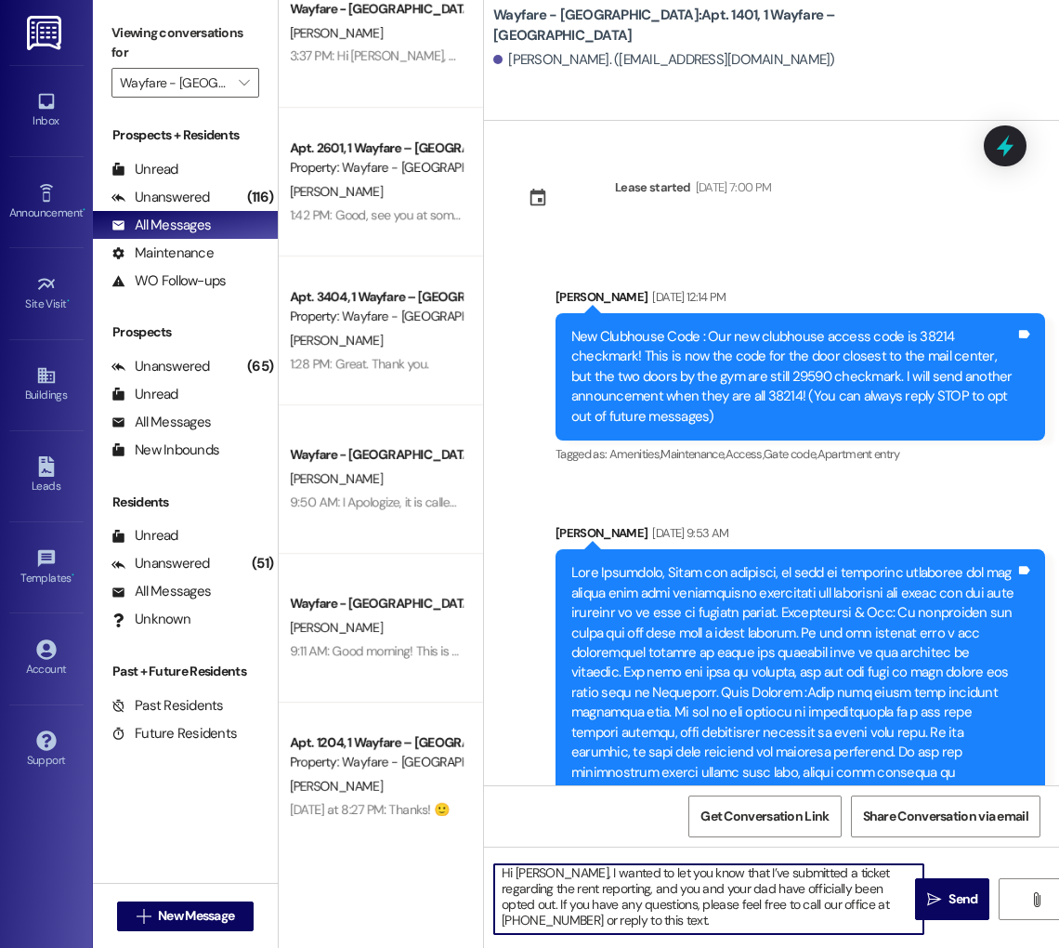
click at [669, 923] on textarea "Hi [PERSON_NAME], I wanted to let you know that I’ve submitted a ticket regardi…" at bounding box center [708, 899] width 429 height 70
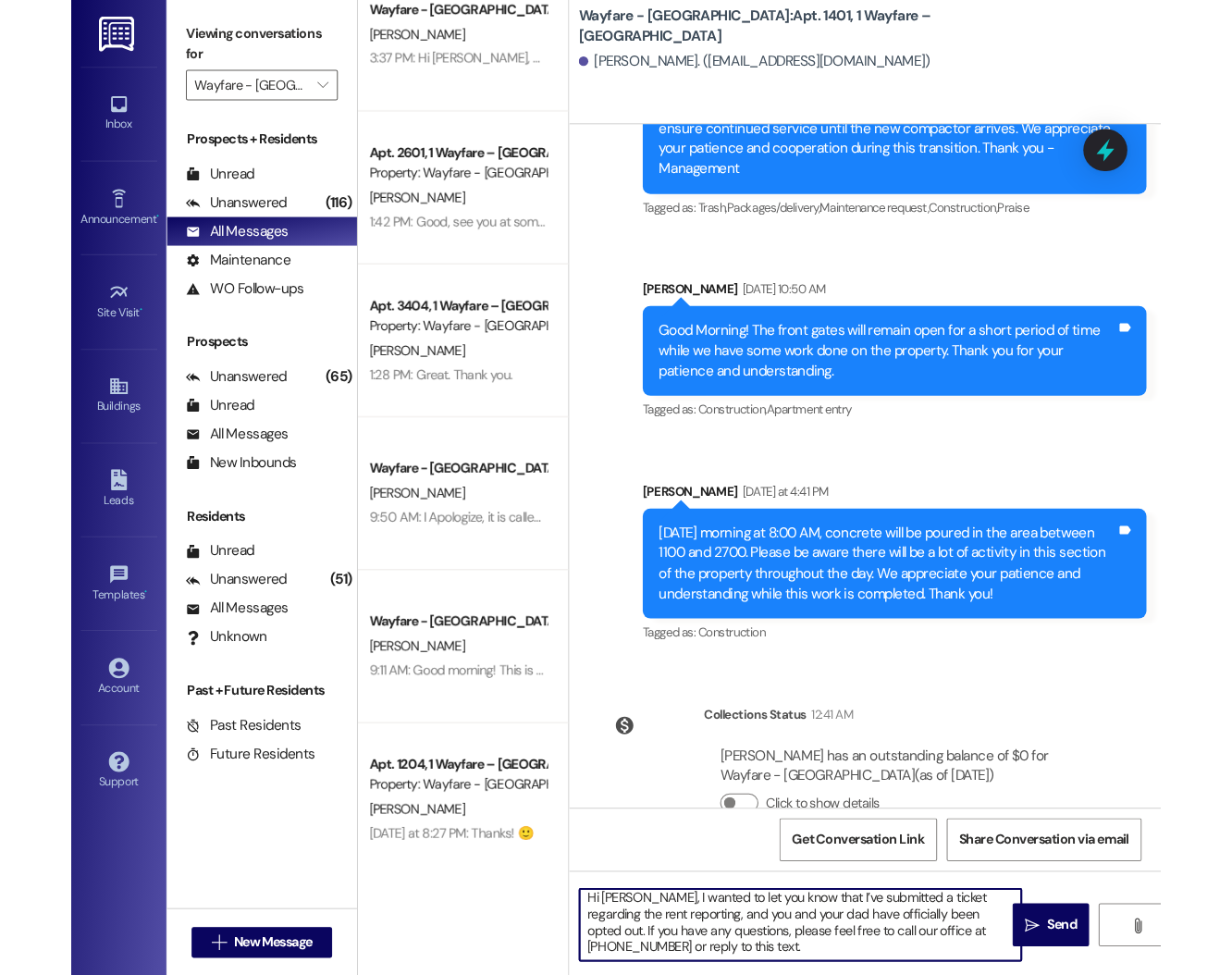
scroll to position [2329, 0]
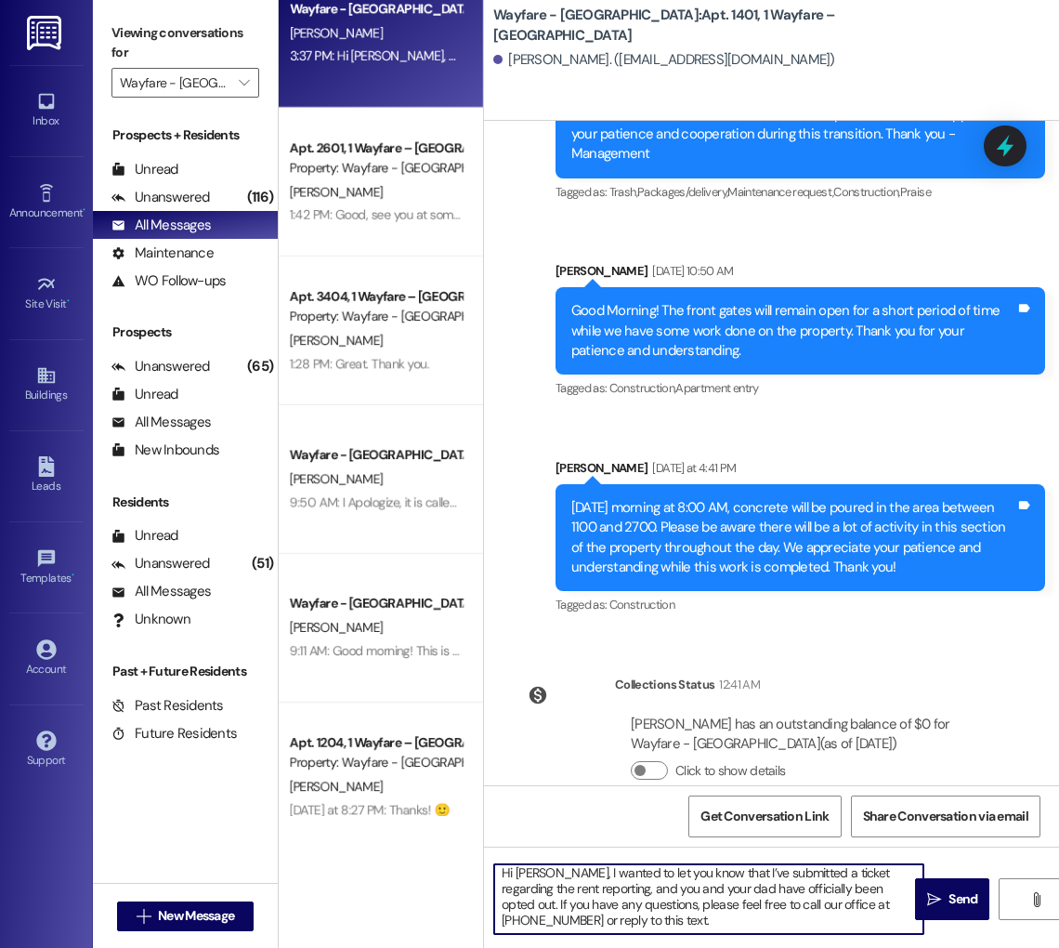
type textarea "Hi [PERSON_NAME], I wanted to let you know that I’ve submitted a ticket regardi…"
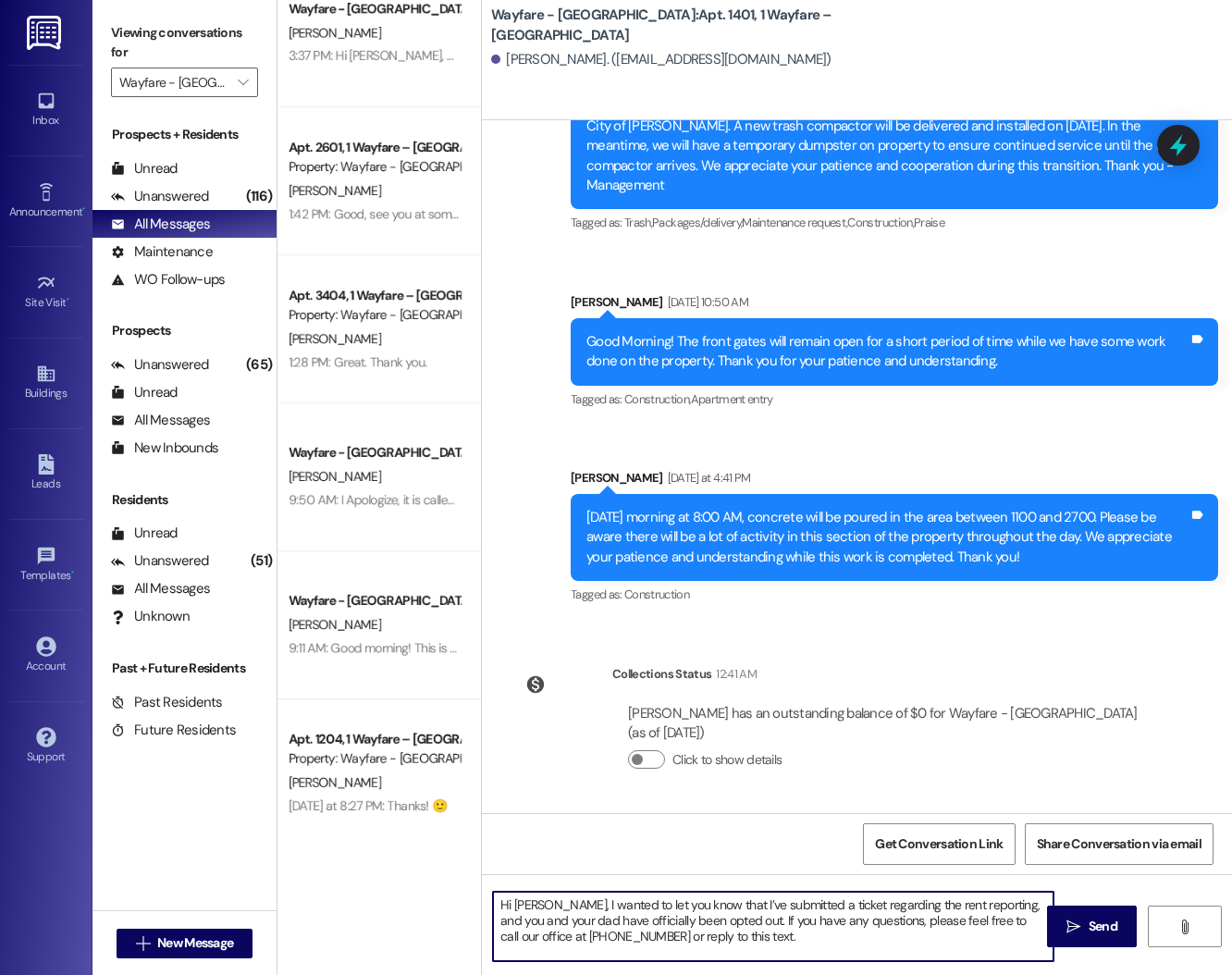
scroll to position [0, 0]
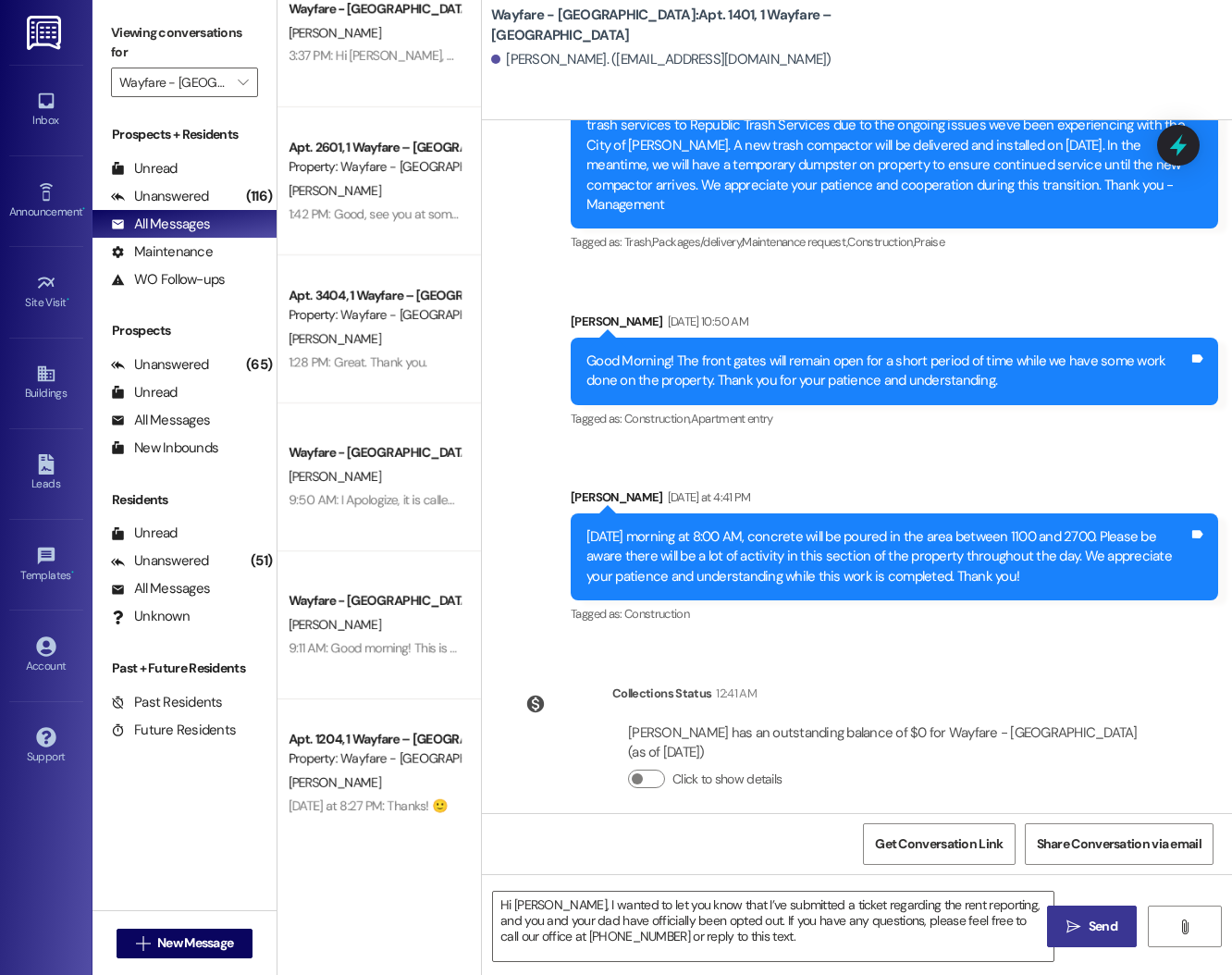
click at [1054, 924] on button " Send" at bounding box center [1092, 926] width 90 height 42
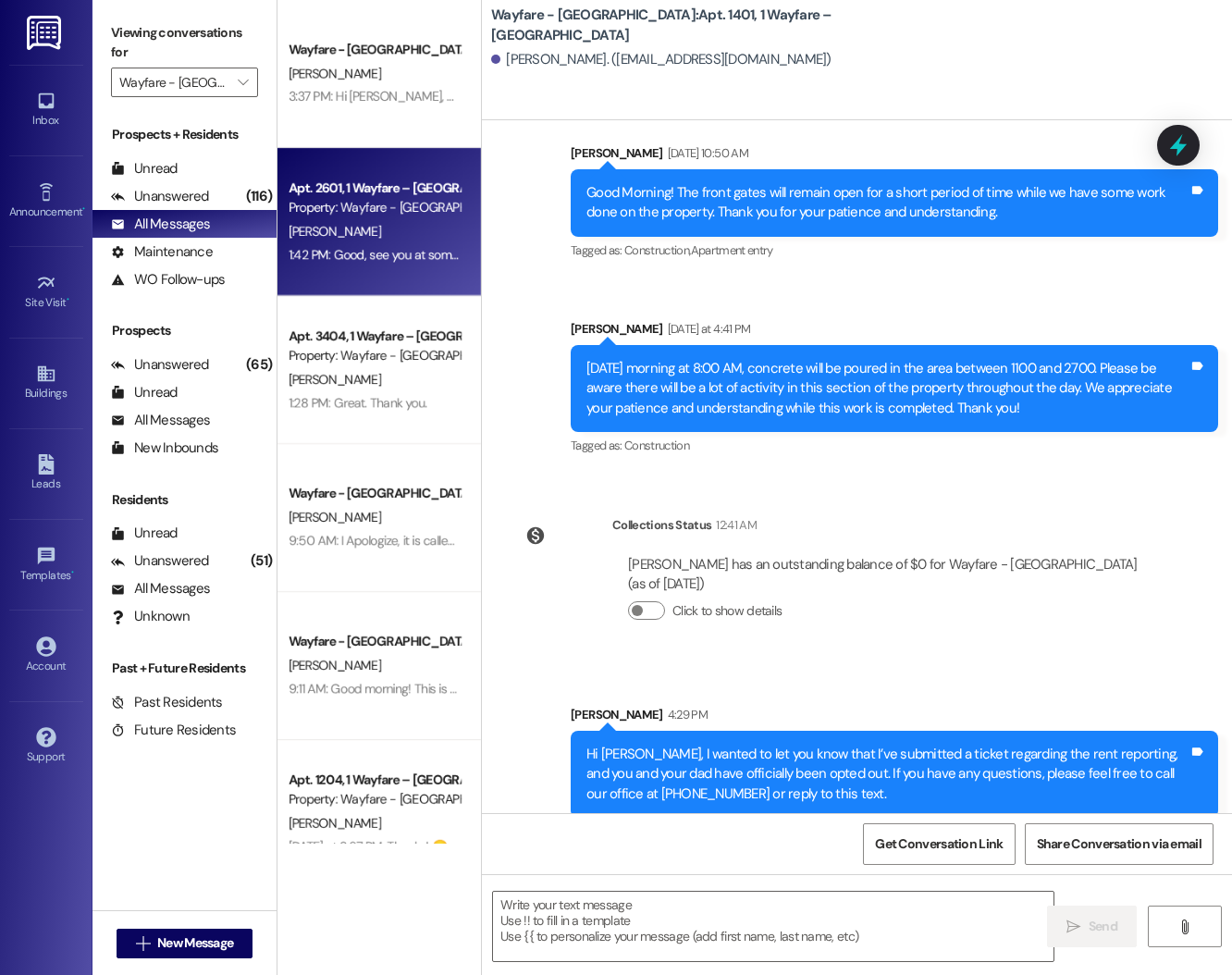
click at [321, 207] on div "Property: Wayfare - [GEOGRAPHIC_DATA]" at bounding box center [374, 208] width 171 height 20
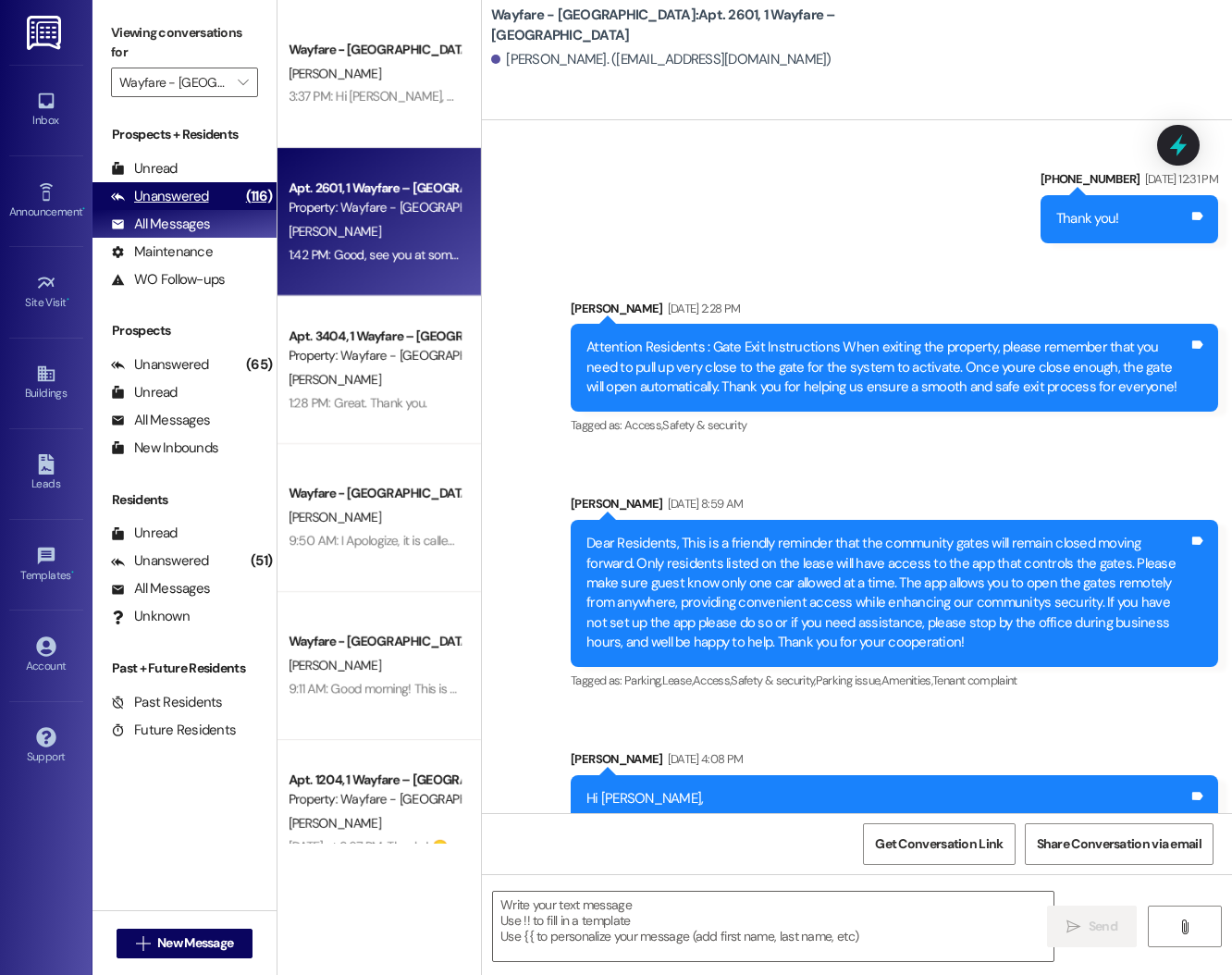
scroll to position [29381, 0]
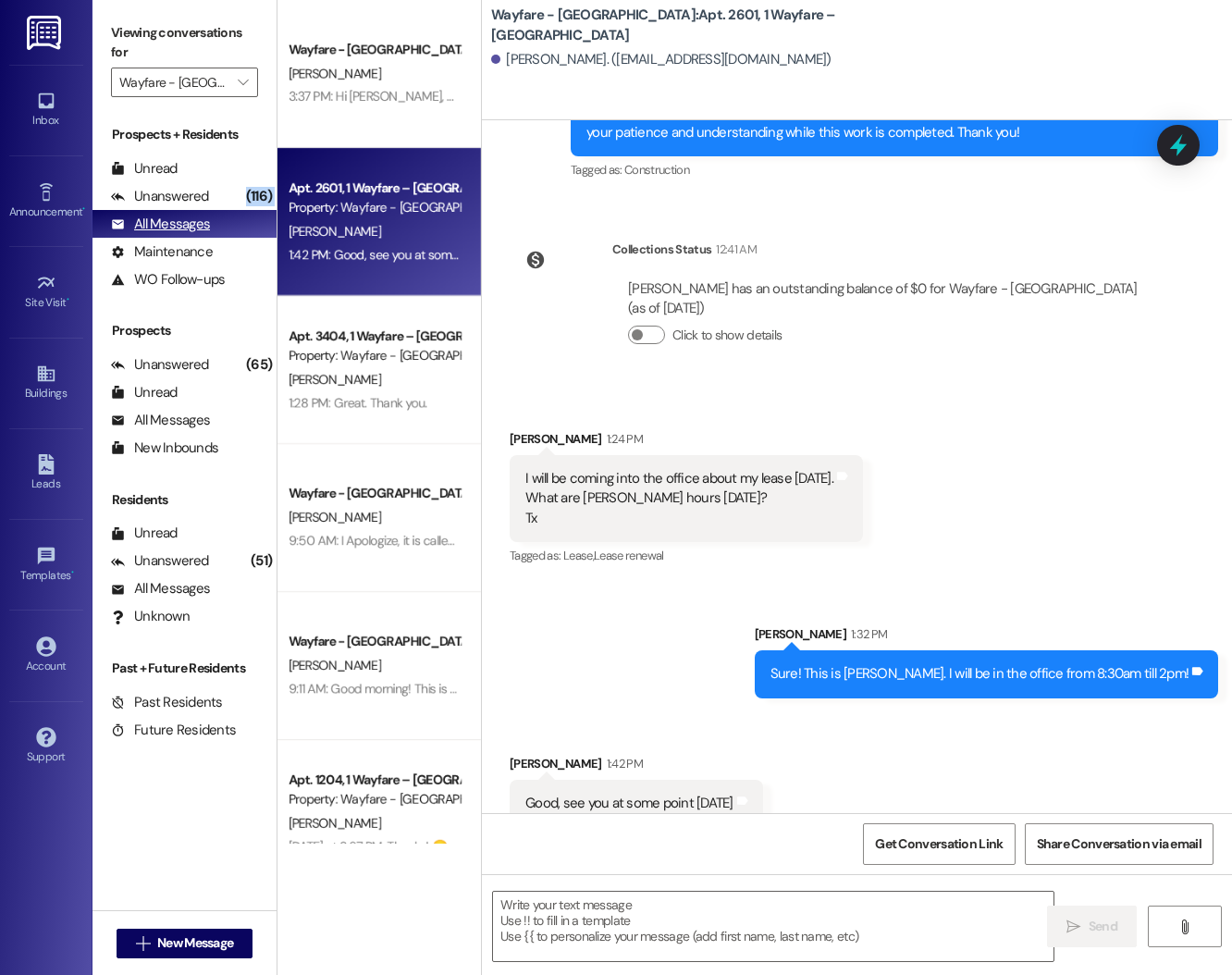
drag, startPoint x: 230, startPoint y: 201, endPoint x: 233, endPoint y: 228, distance: 27.2
click at [233, 228] on div "Prospects + Residents Unread (0) Unread: Any message you haven't read yet will …" at bounding box center [184, 208] width 184 height 168
click at [233, 228] on div "All Messages (undefined)" at bounding box center [184, 224] width 184 height 28
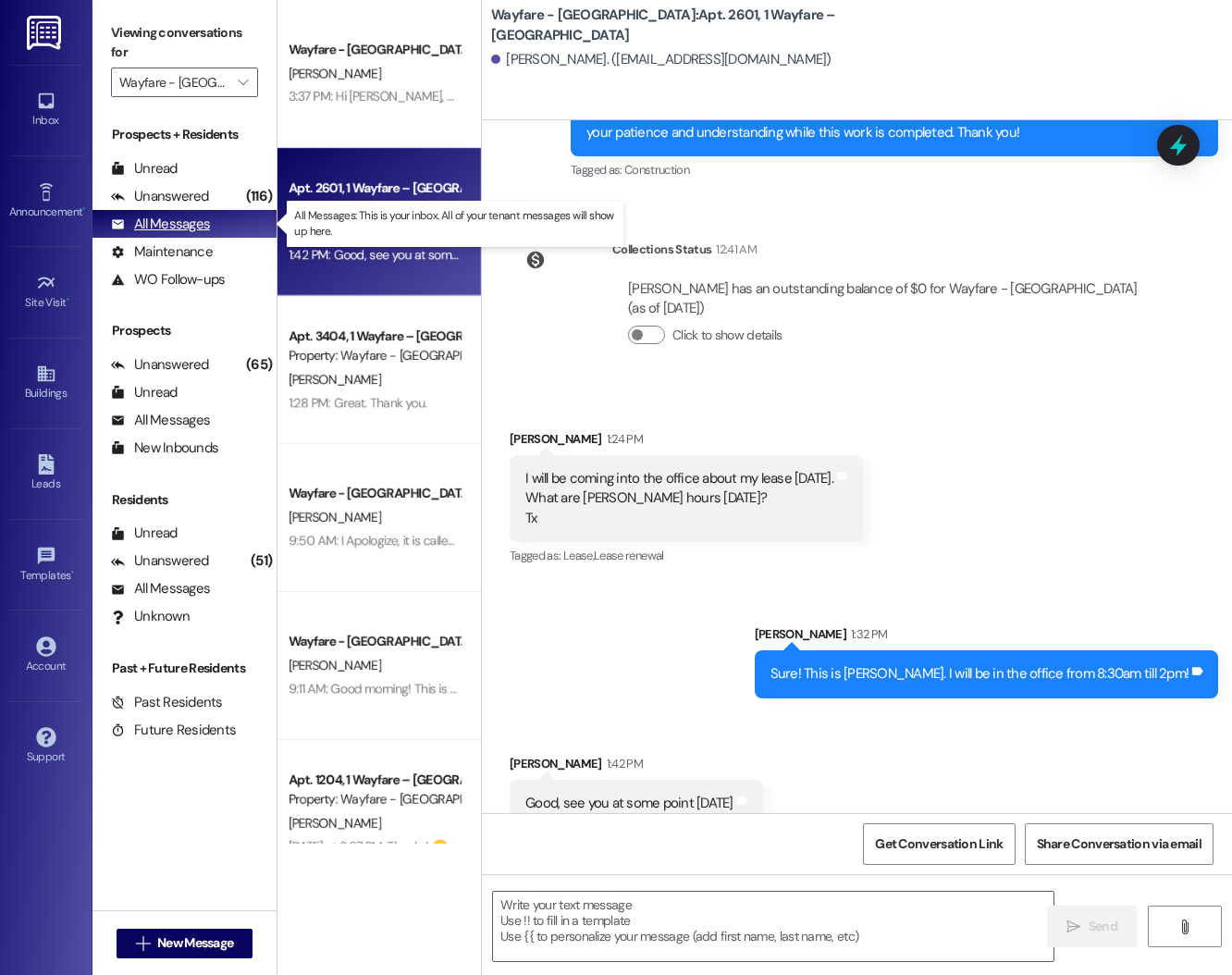
click at [212, 215] on div "All Messages (undefined)" at bounding box center [184, 224] width 184 height 28
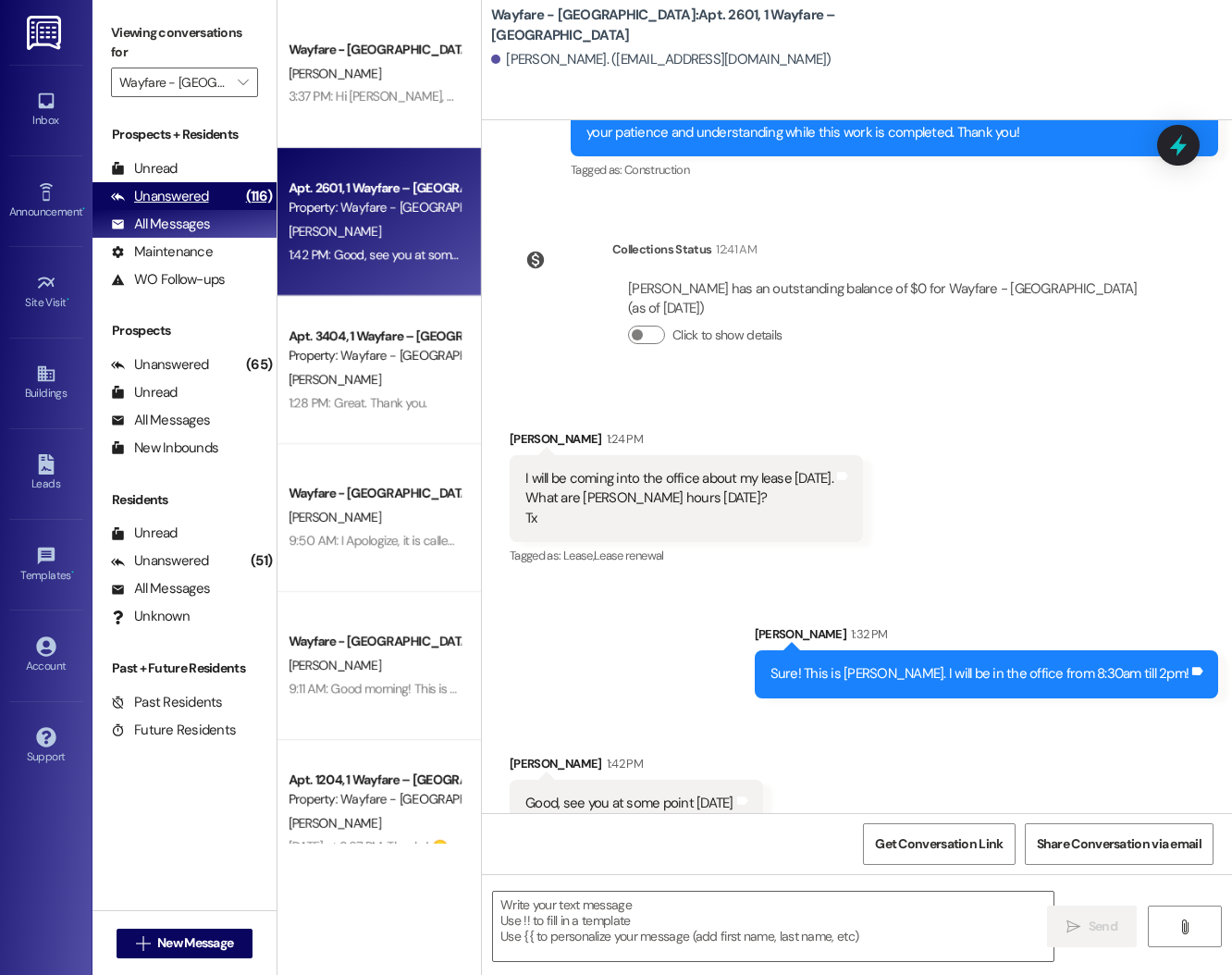
click at [202, 198] on div "Unanswered" at bounding box center [160, 197] width 99 height 20
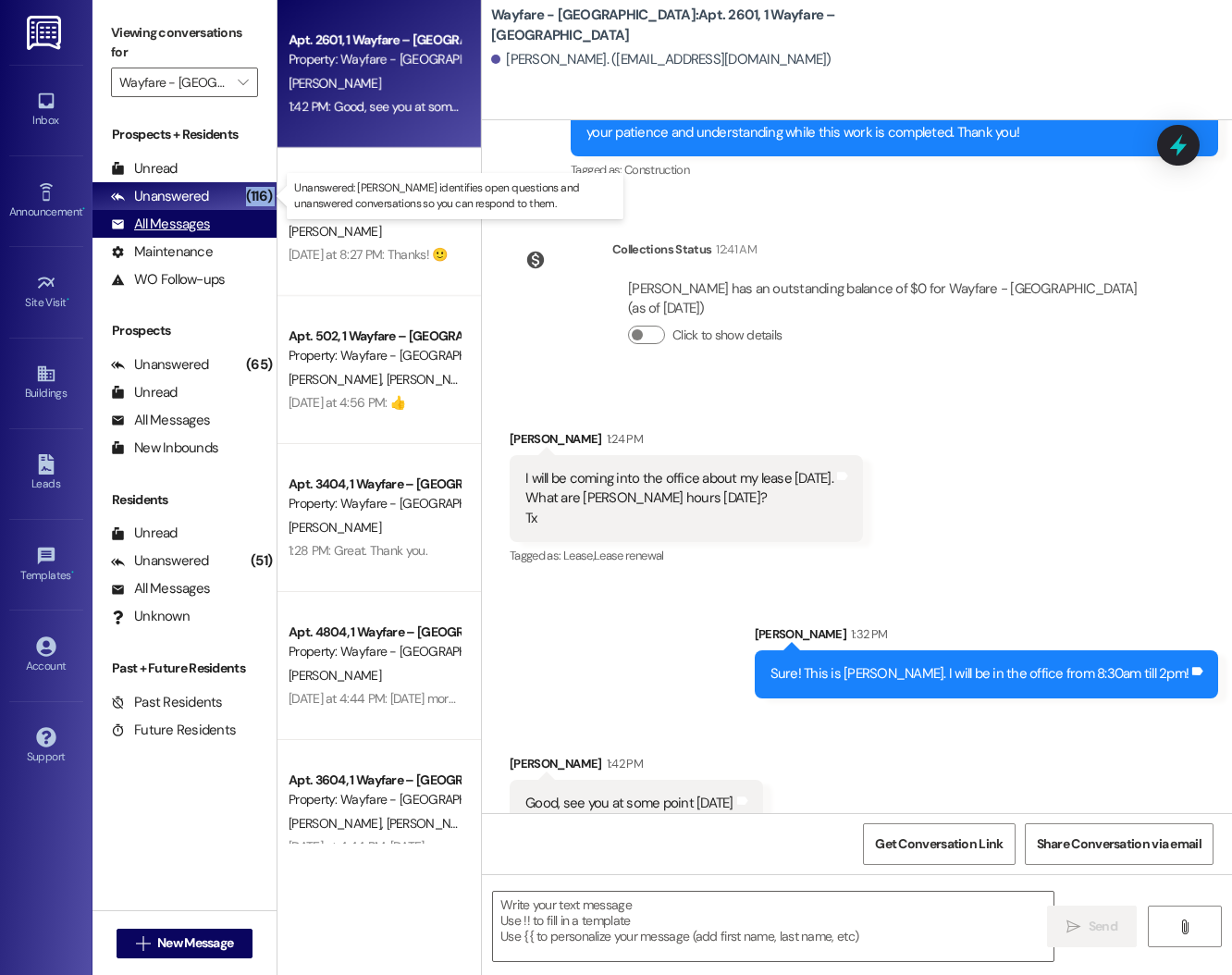
click at [207, 210] on div "Prospects + Residents Unread (0) Unread: Any message you haven't read yet will …" at bounding box center [184, 208] width 184 height 168
click at [206, 224] on div "All Messages" at bounding box center [160, 225] width 99 height 20
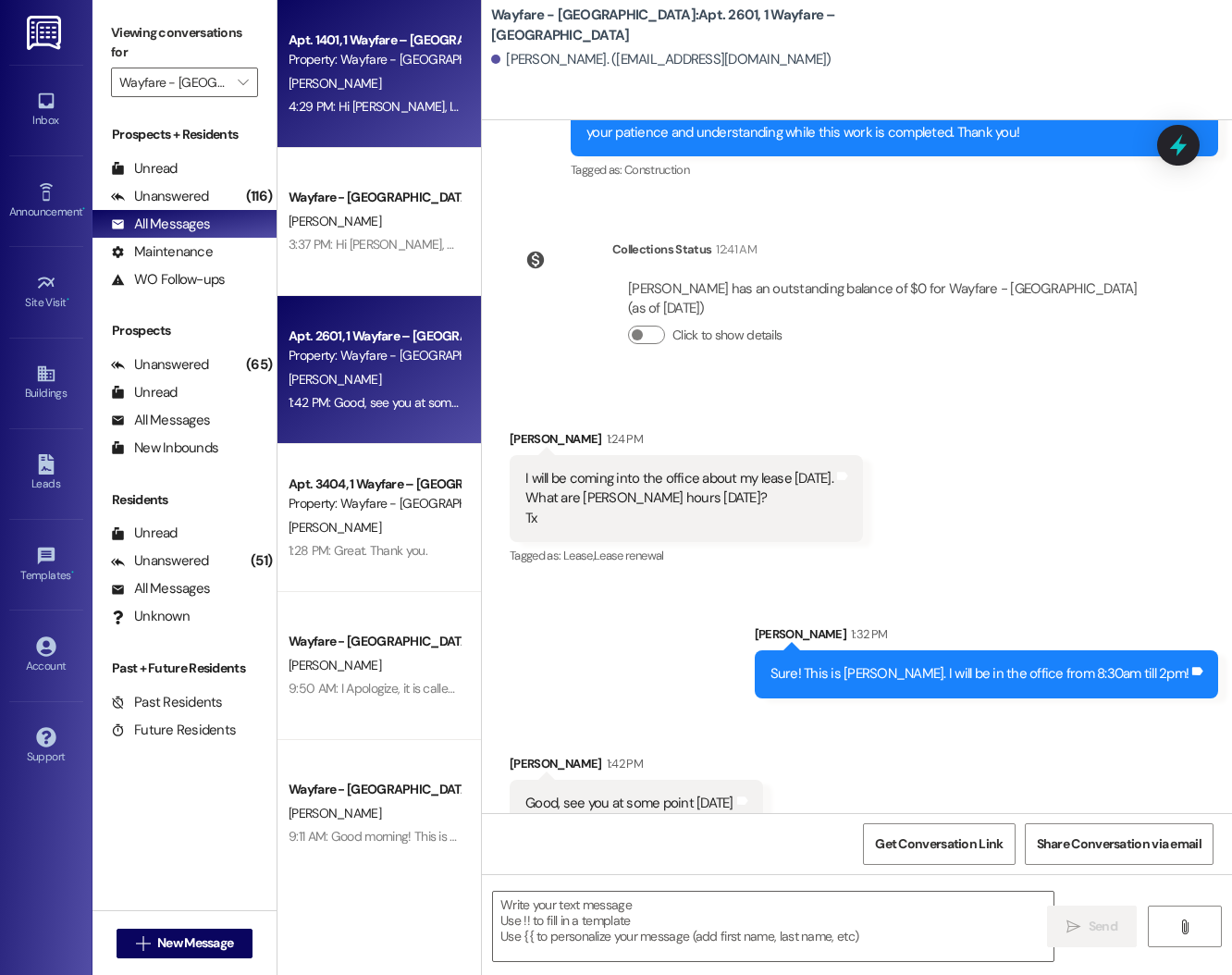
click at [369, 126] on div "Apt. 1401, 1 Wayfare – [GEOGRAPHIC_DATA] Property: Wayfare - [GEOGRAPHIC_DATA] …" at bounding box center [379, 74] width 203 height 148
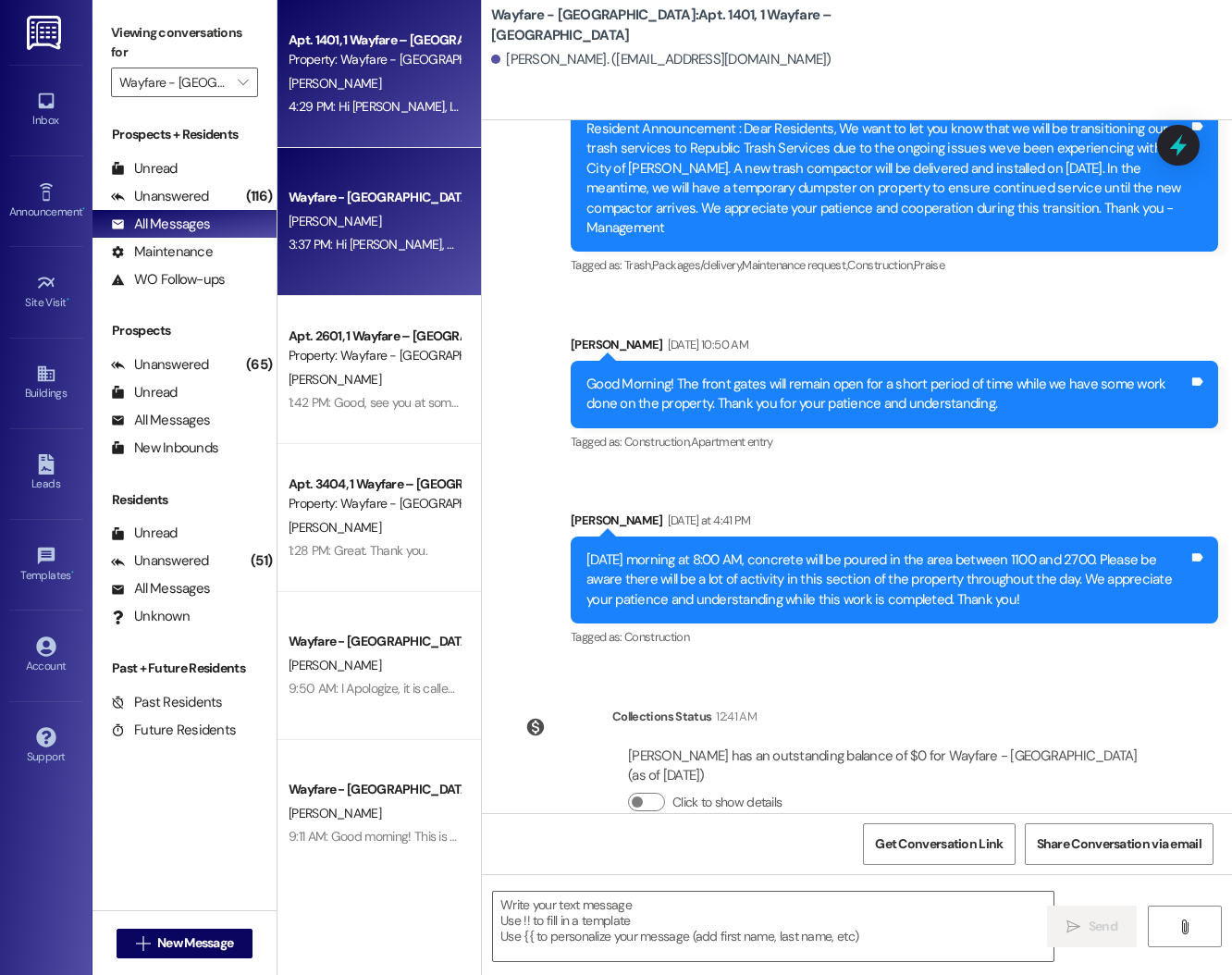
scroll to position [2176, 0]
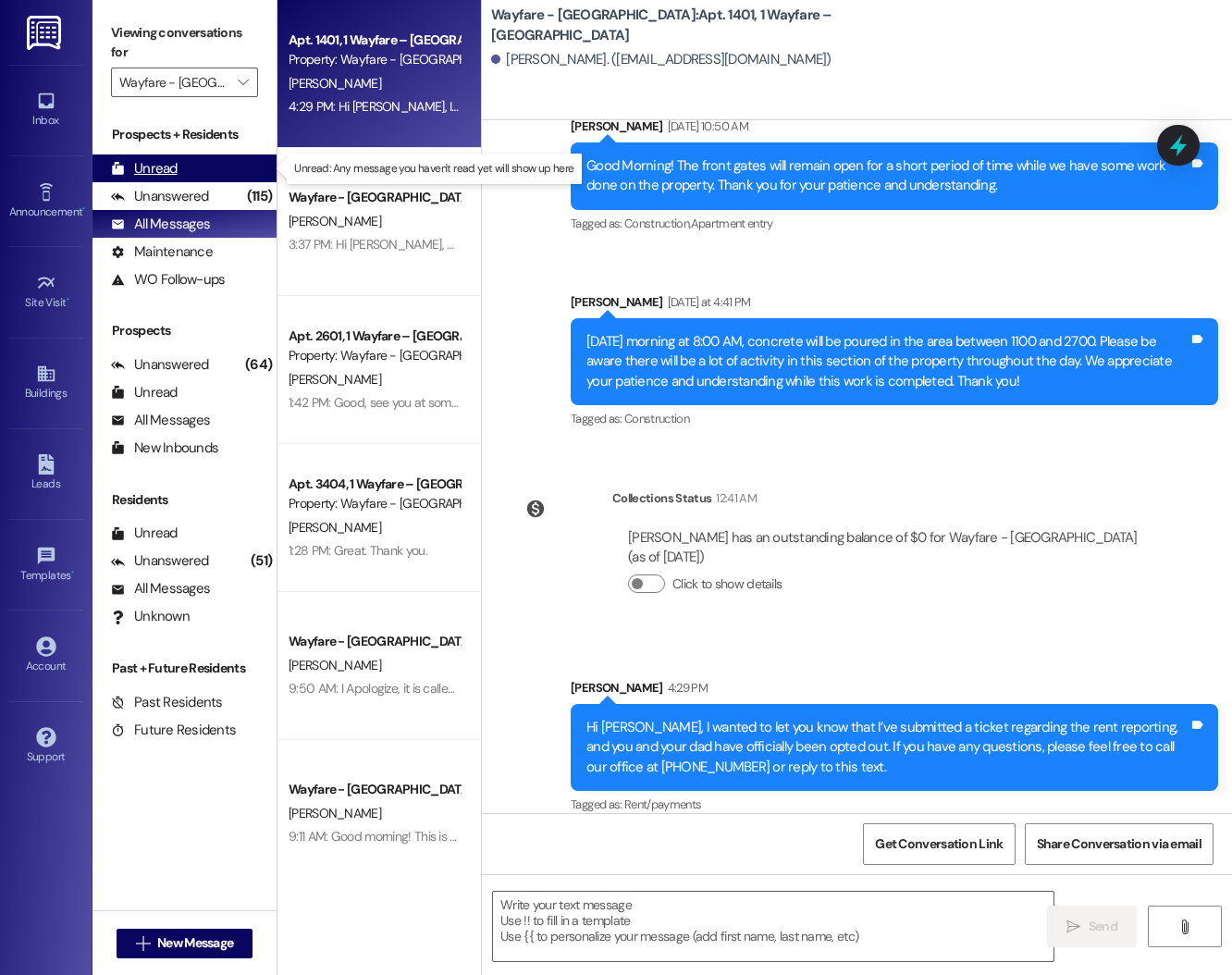
click at [123, 178] on div "Unread (0)" at bounding box center [184, 168] width 184 height 28
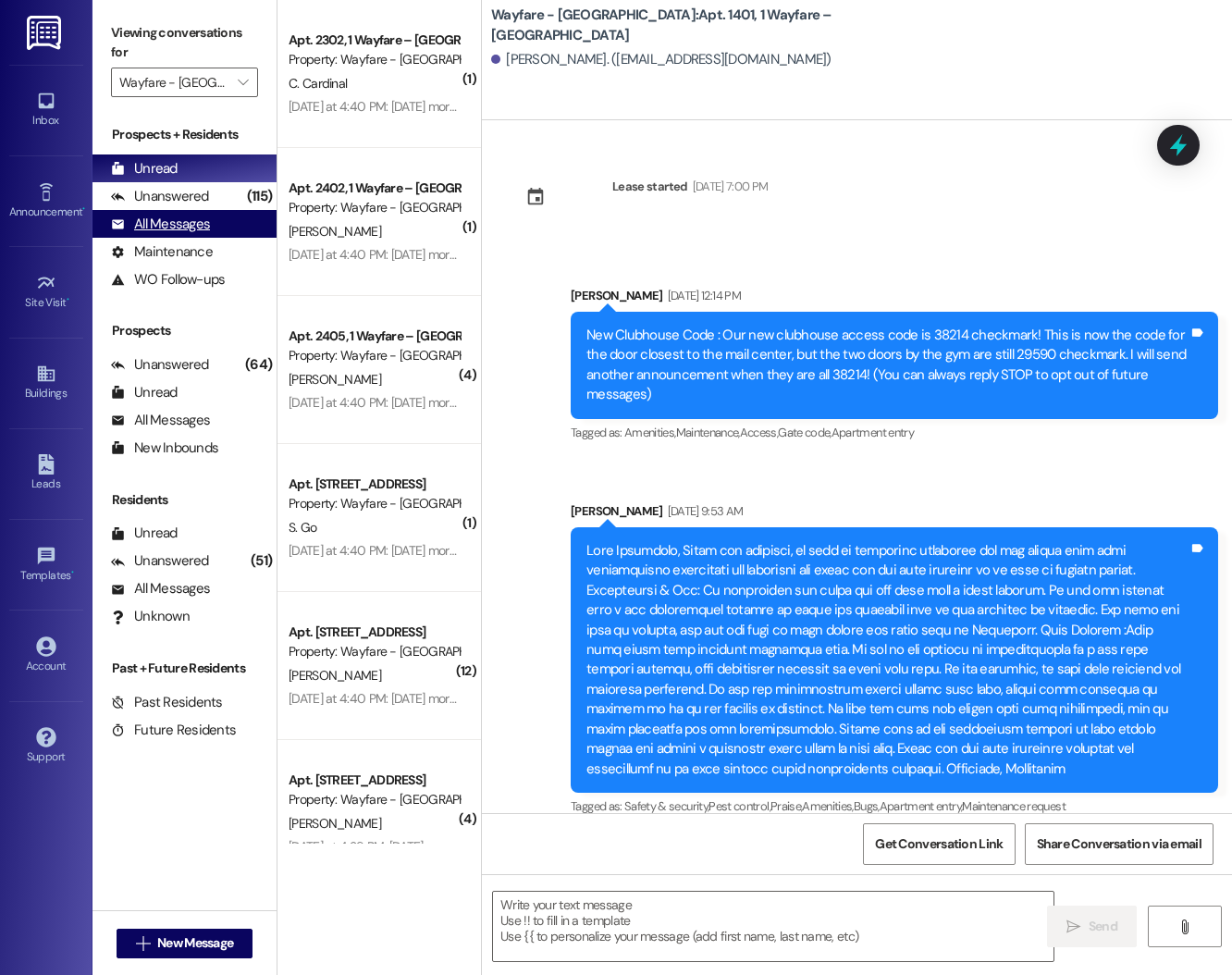
click at [204, 216] on div "All Messages" at bounding box center [160, 225] width 99 height 20
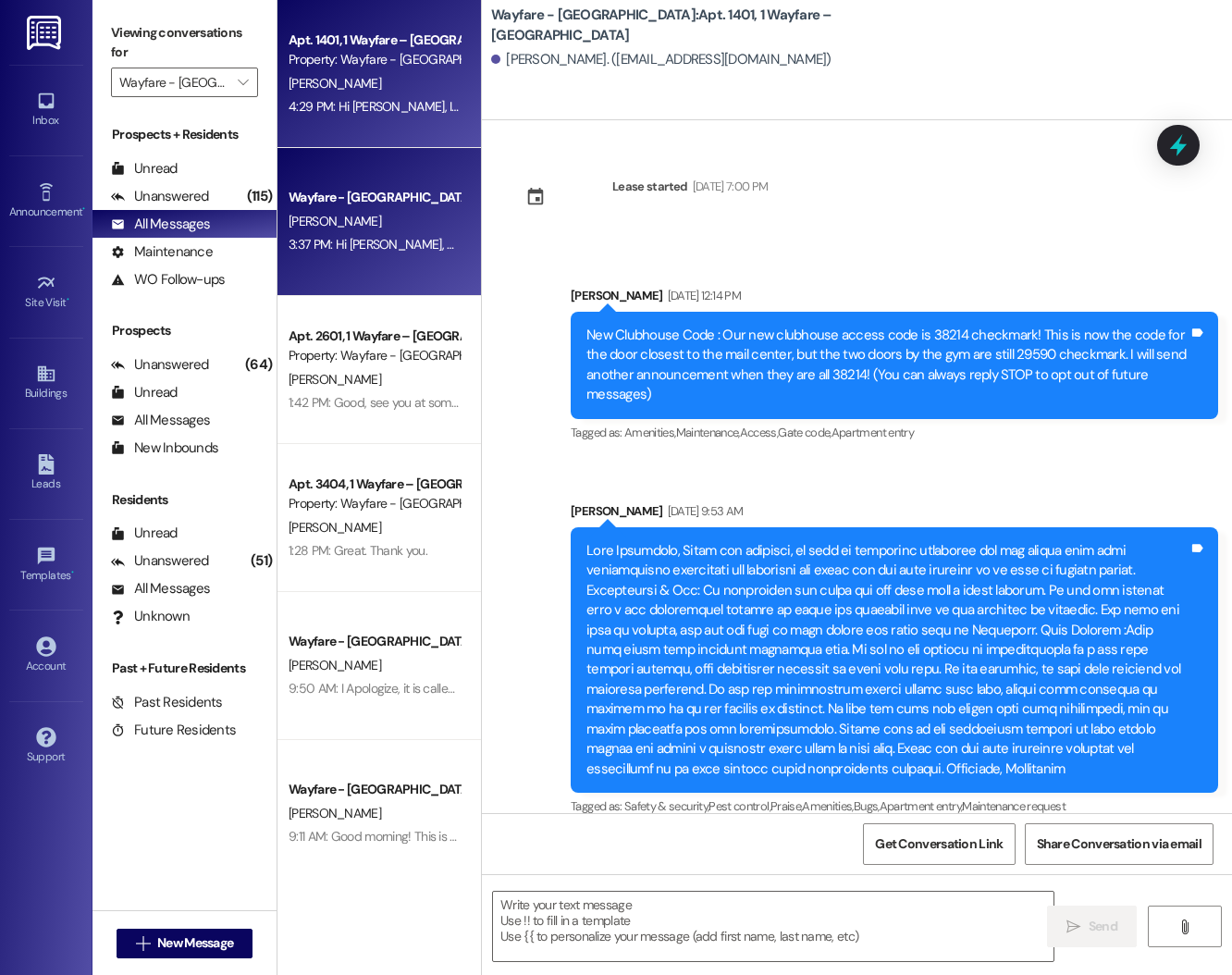
click at [374, 254] on div "3:37 PM: Hi [PERSON_NAME], Thank you again for touring our community [DATE], it…" at bounding box center [374, 244] width 175 height 23
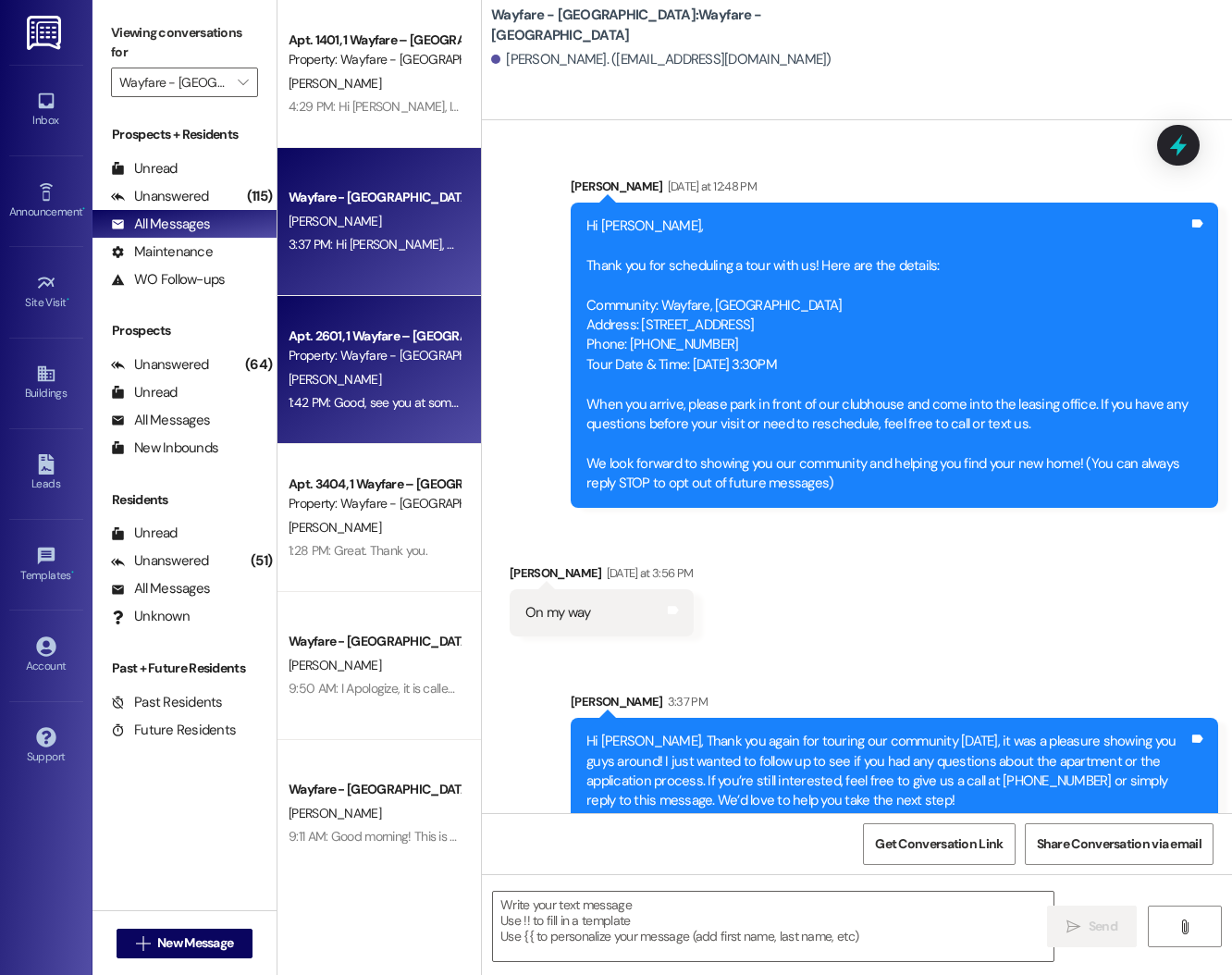
click at [391, 425] on div "Apt. 2601, 1 Wayfare – [GEOGRAPHIC_DATA] Property: Wayfare - [GEOGRAPHIC_DATA][…" at bounding box center [379, 369] width 203 height 148
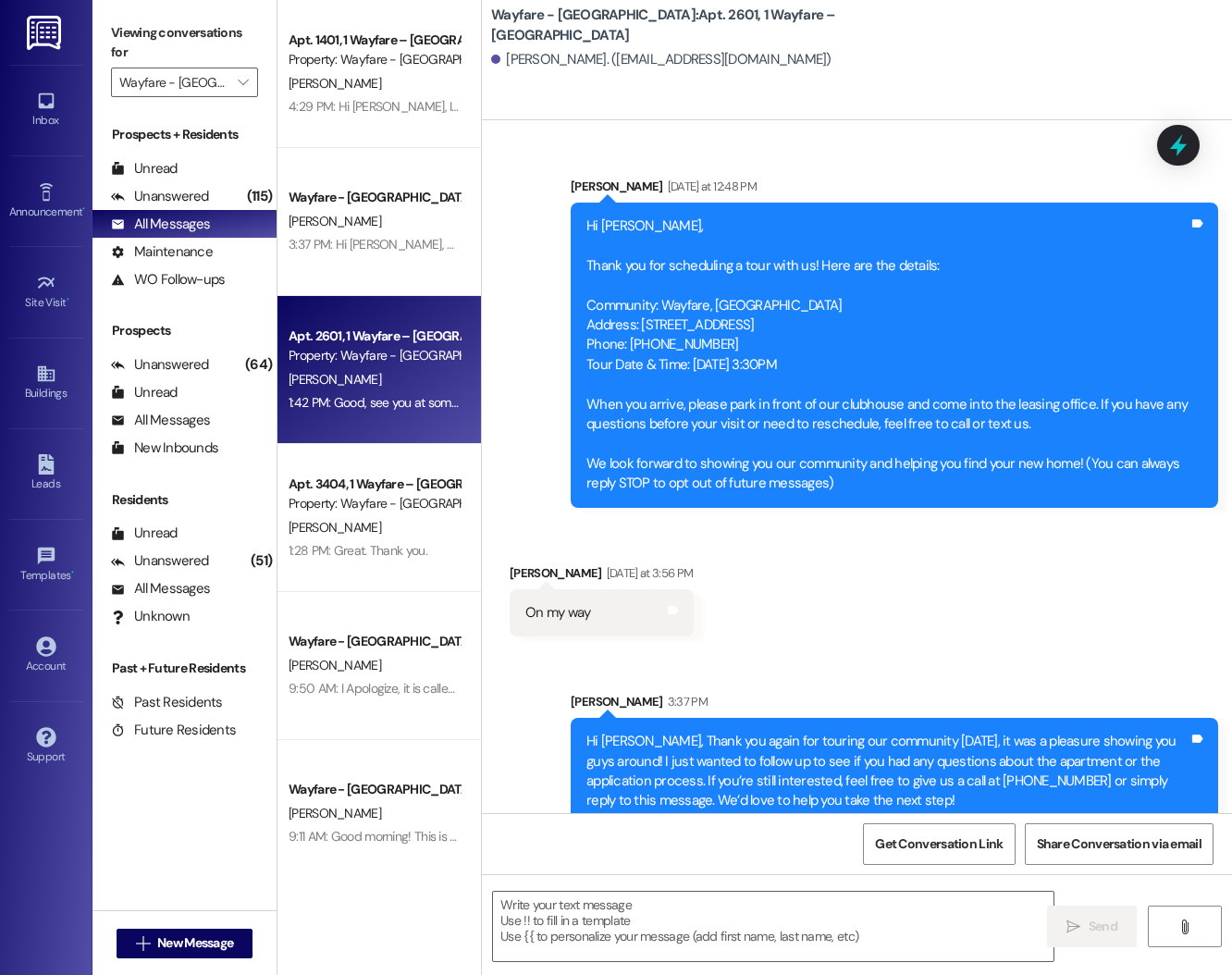
scroll to position [29381, 0]
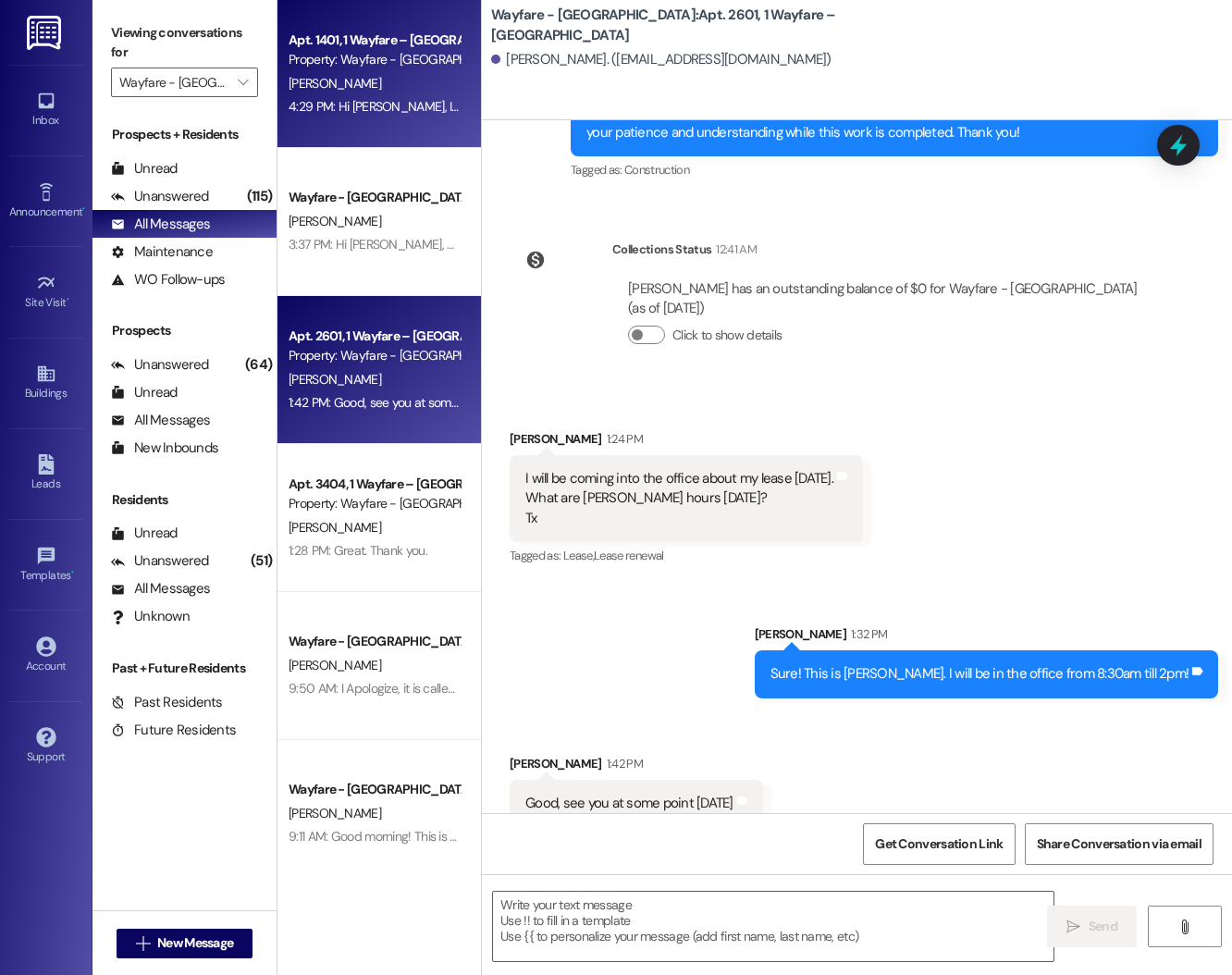
click at [388, 45] on div "Apt. 1401, 1 Wayfare – [GEOGRAPHIC_DATA]" at bounding box center [374, 41] width 171 height 20
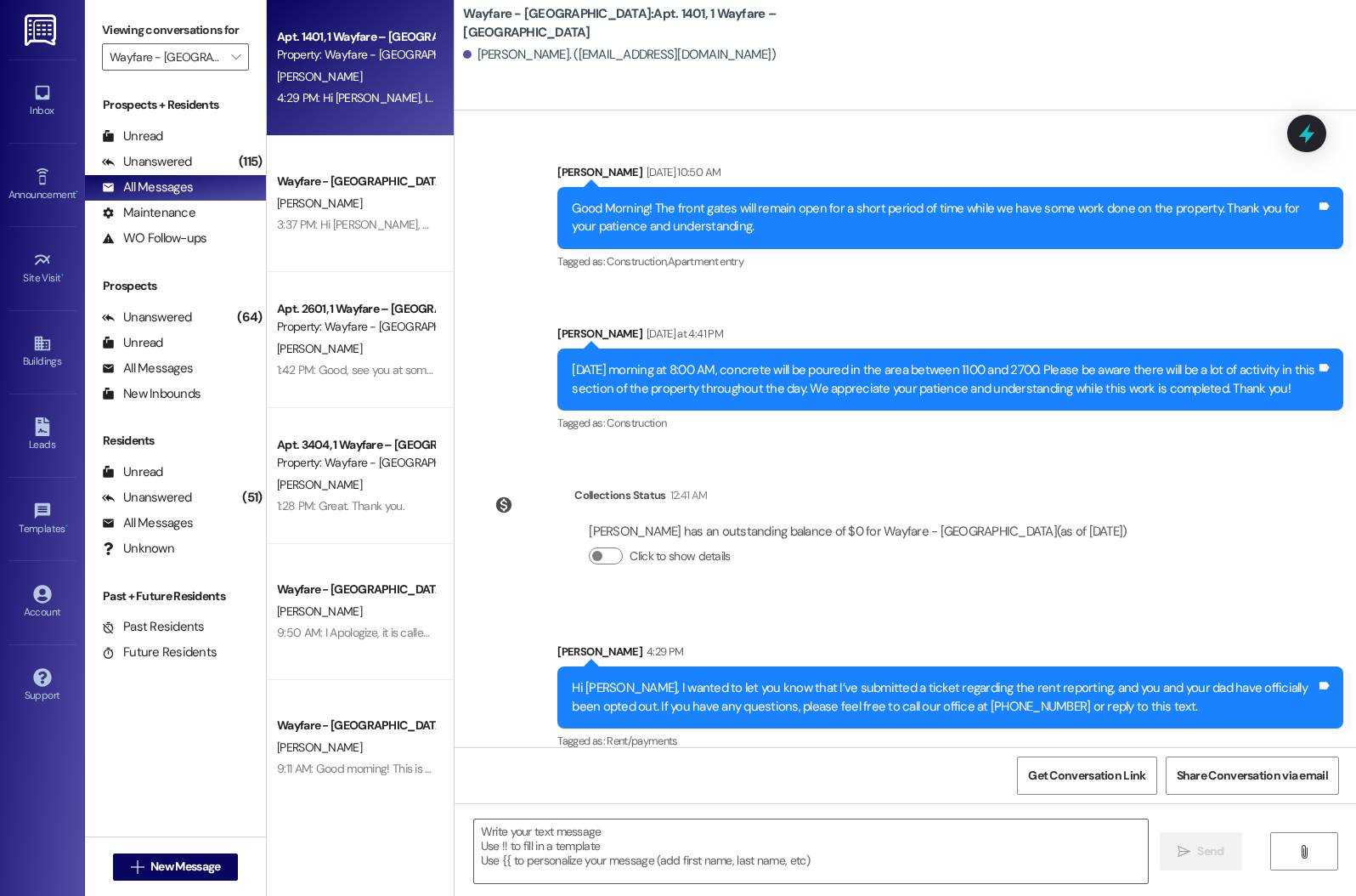
scroll to position [1799, 0]
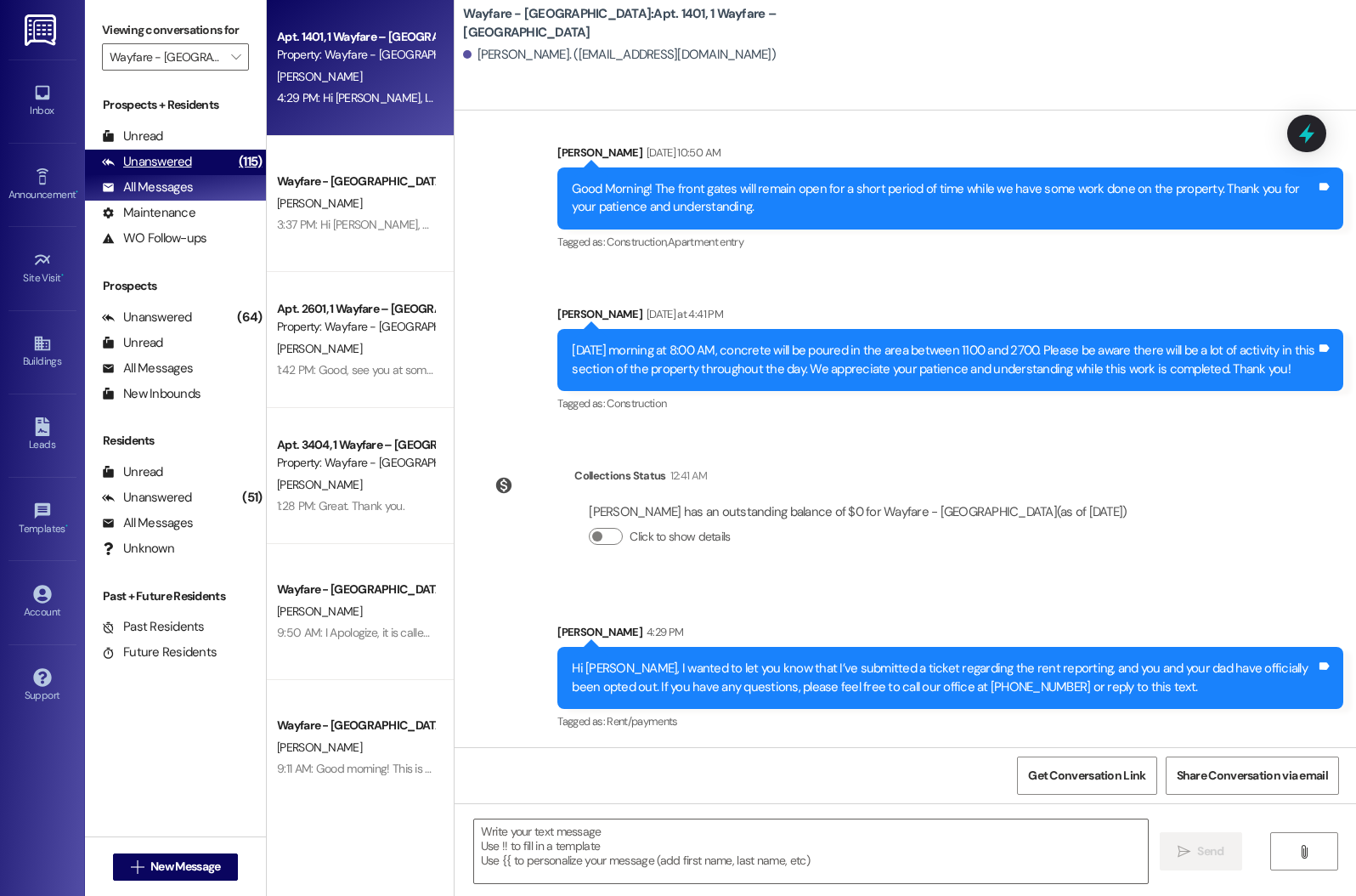
click at [218, 175] on div "Unanswered (115)" at bounding box center [176, 163] width 181 height 26
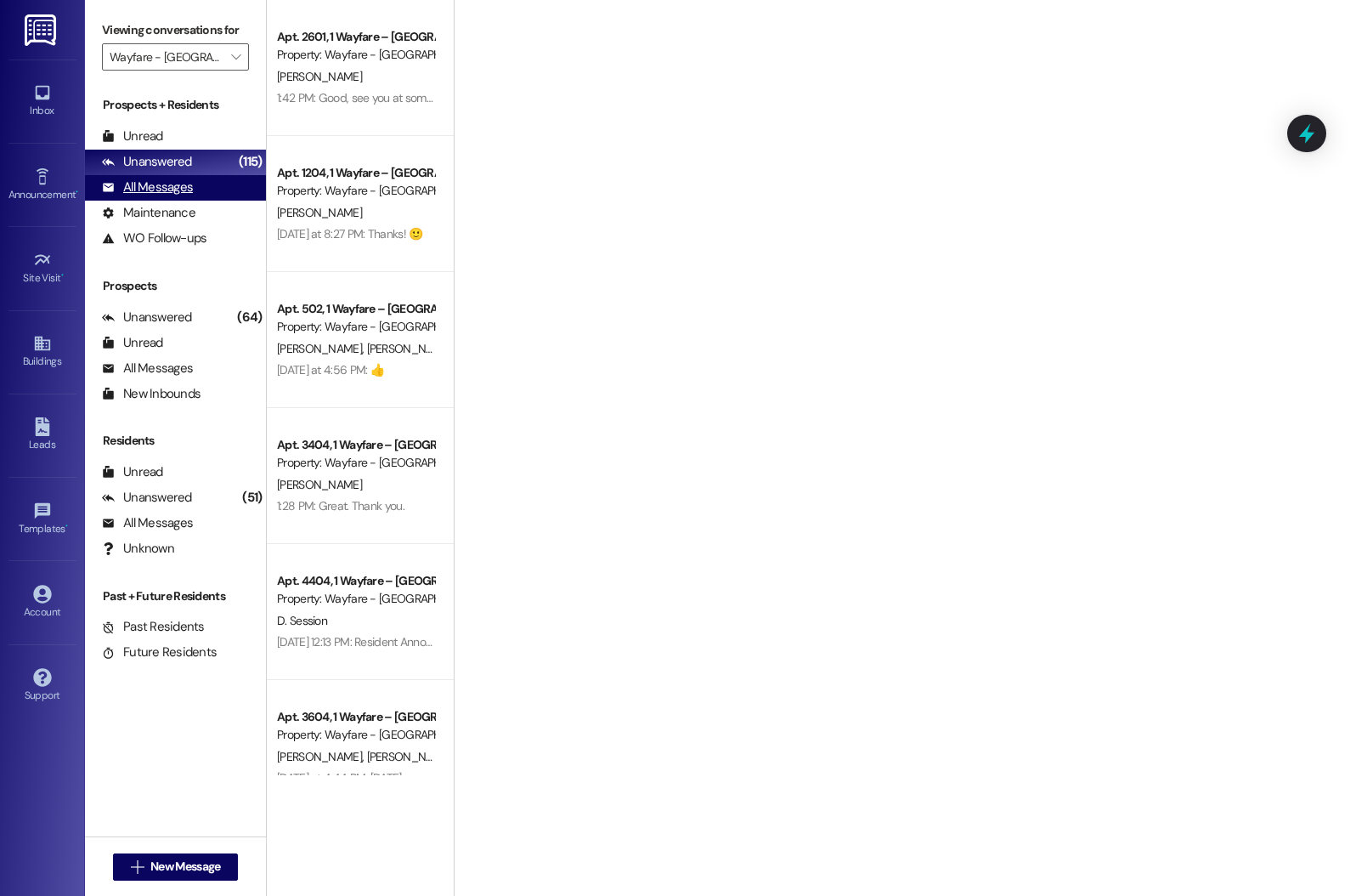
click at [219, 197] on div "All Messages (undefined)" at bounding box center [176, 187] width 181 height 26
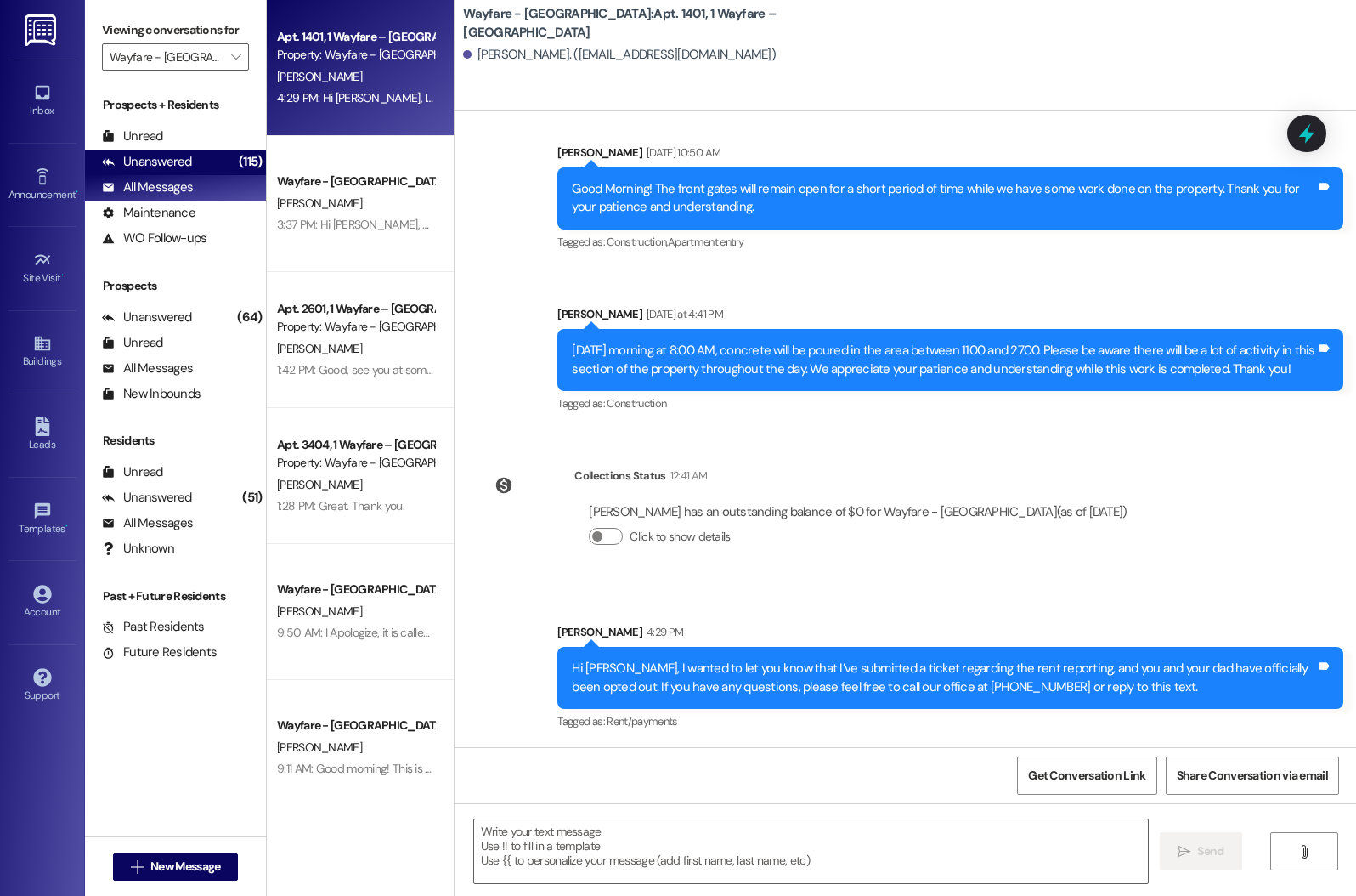
click at [176, 168] on div "Unanswered (115)" at bounding box center [176, 163] width 181 height 26
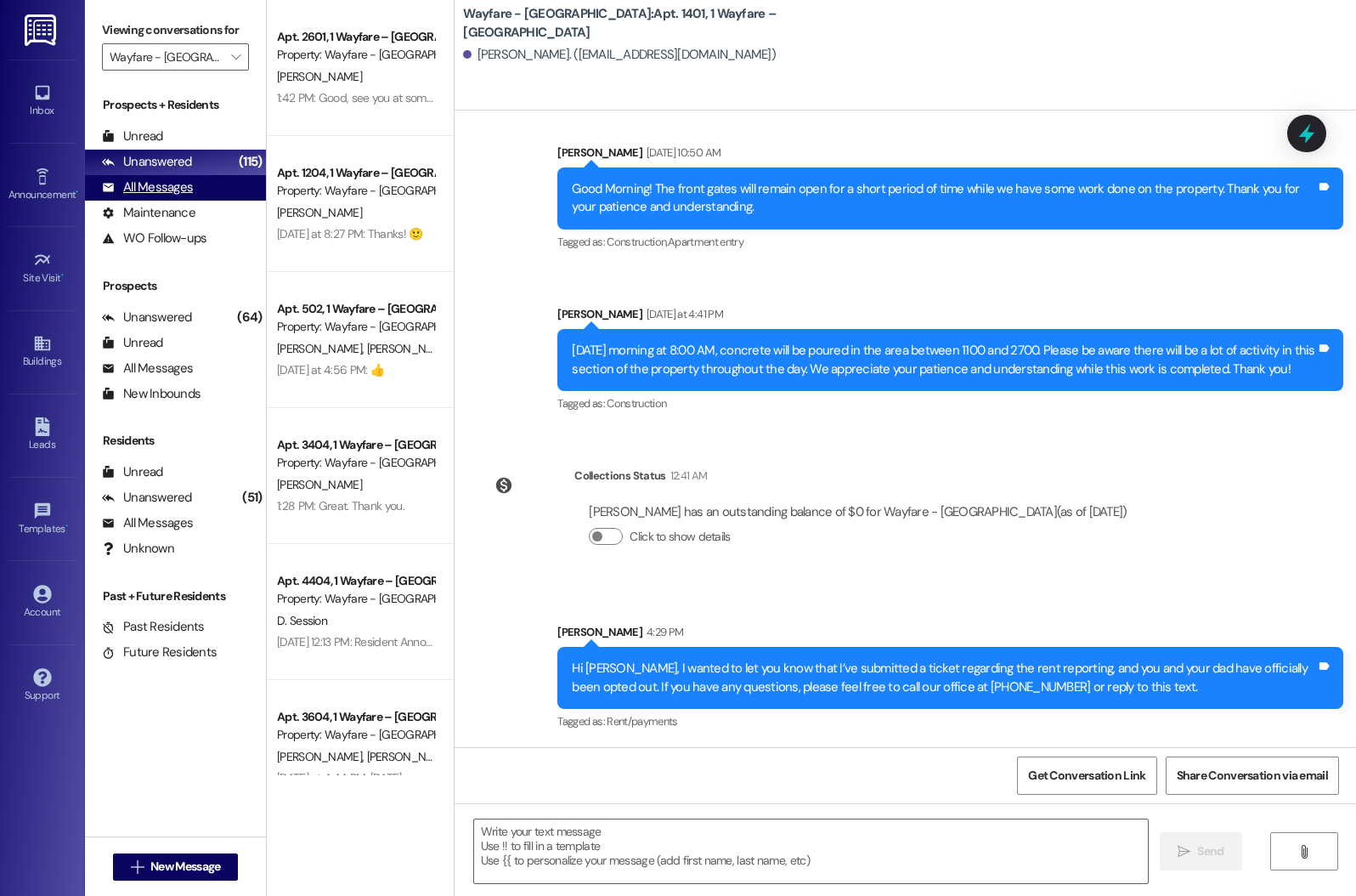
click at [179, 197] on div "All Messages" at bounding box center [147, 187] width 91 height 18
